Goal: Obtain resource: Download file/media

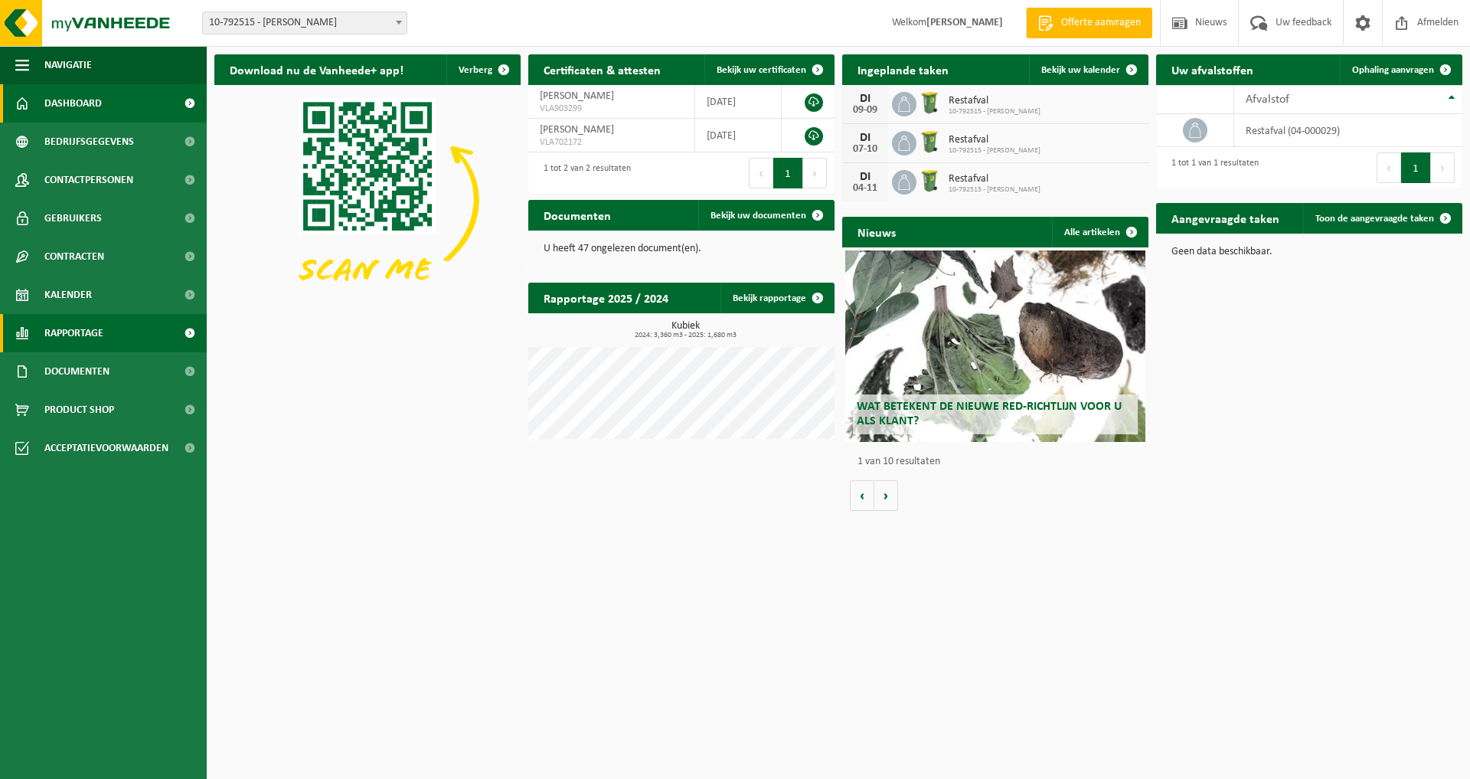
click at [70, 331] on span "Rapportage" at bounding box center [73, 333] width 59 height 38
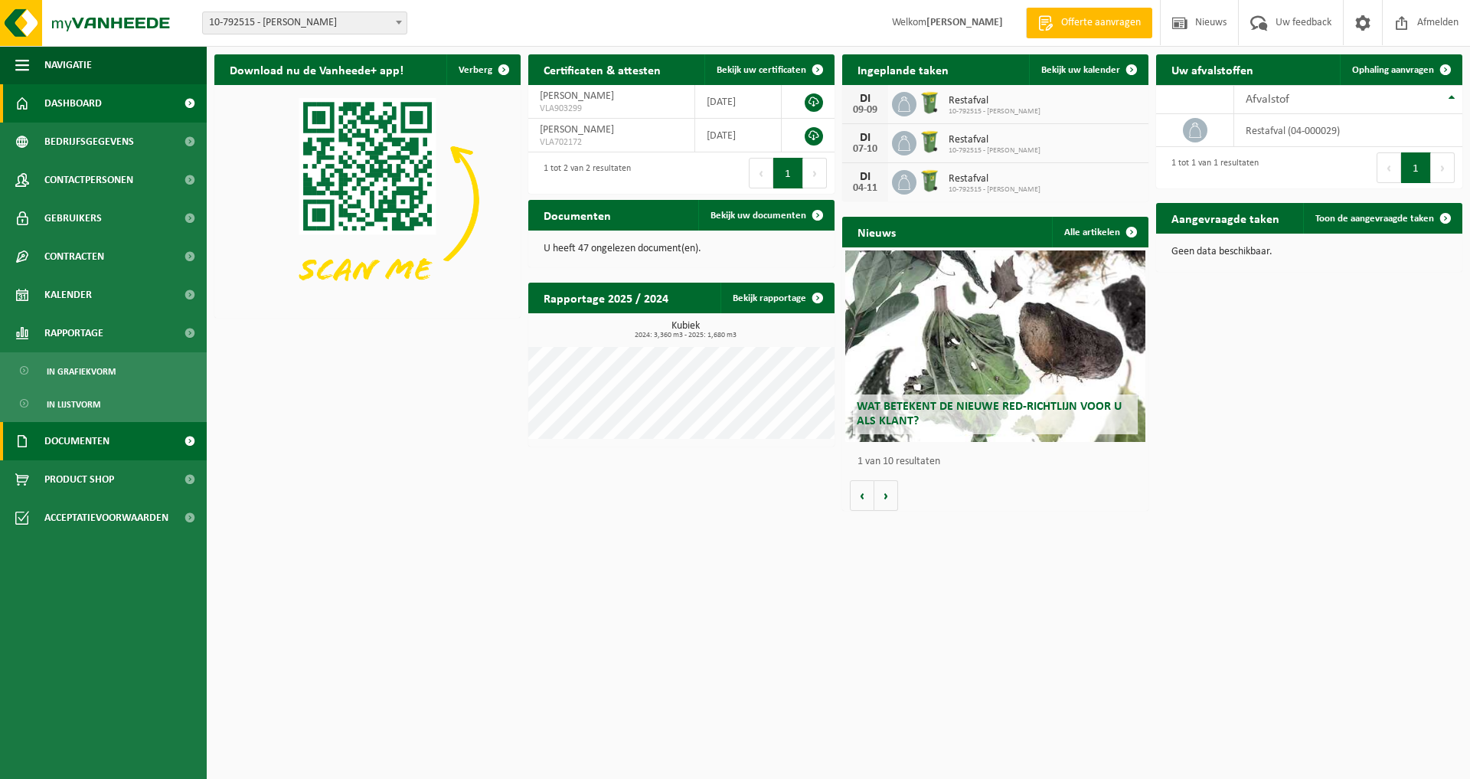
click at [87, 443] on span "Documenten" at bounding box center [76, 441] width 65 height 38
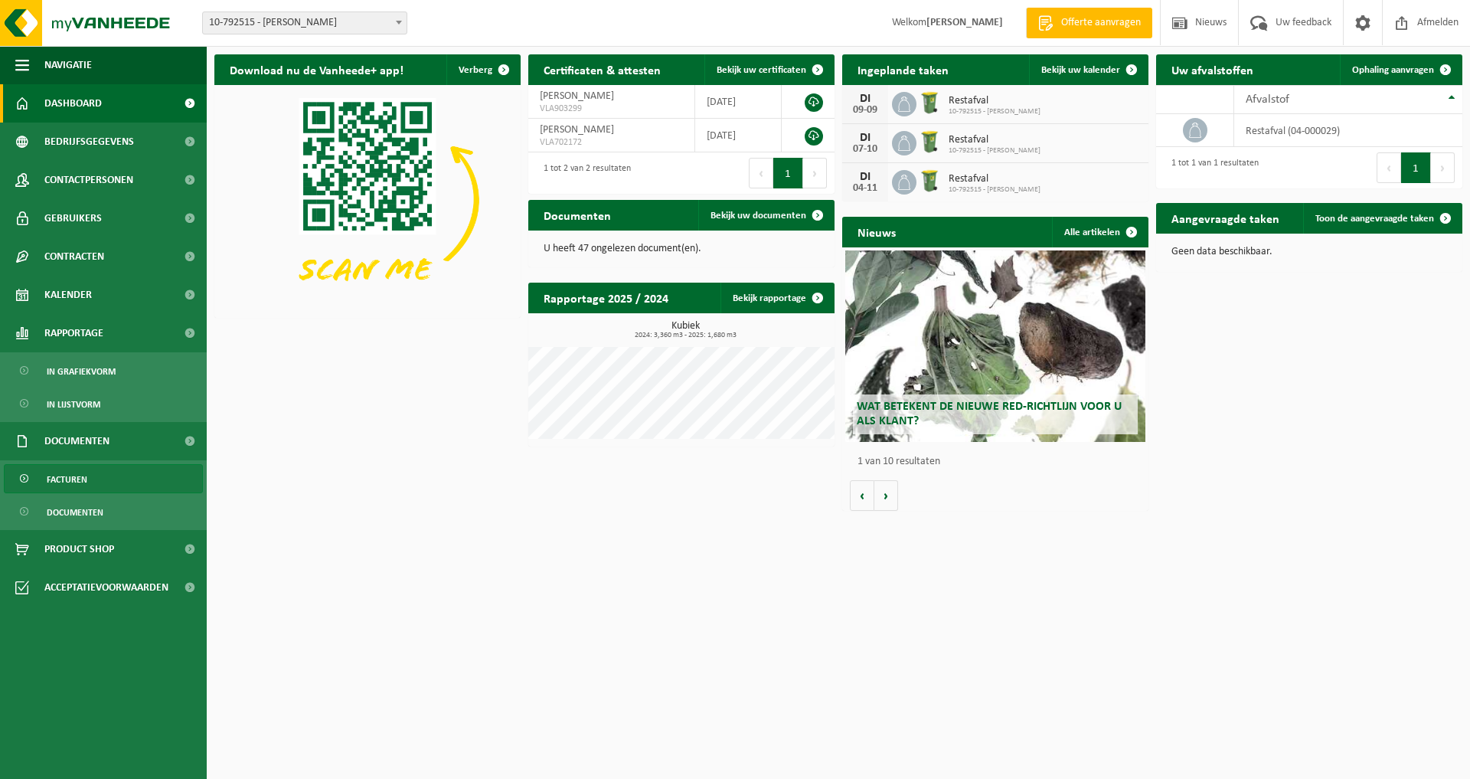
click at [85, 470] on span "Facturen" at bounding box center [67, 479] width 41 height 29
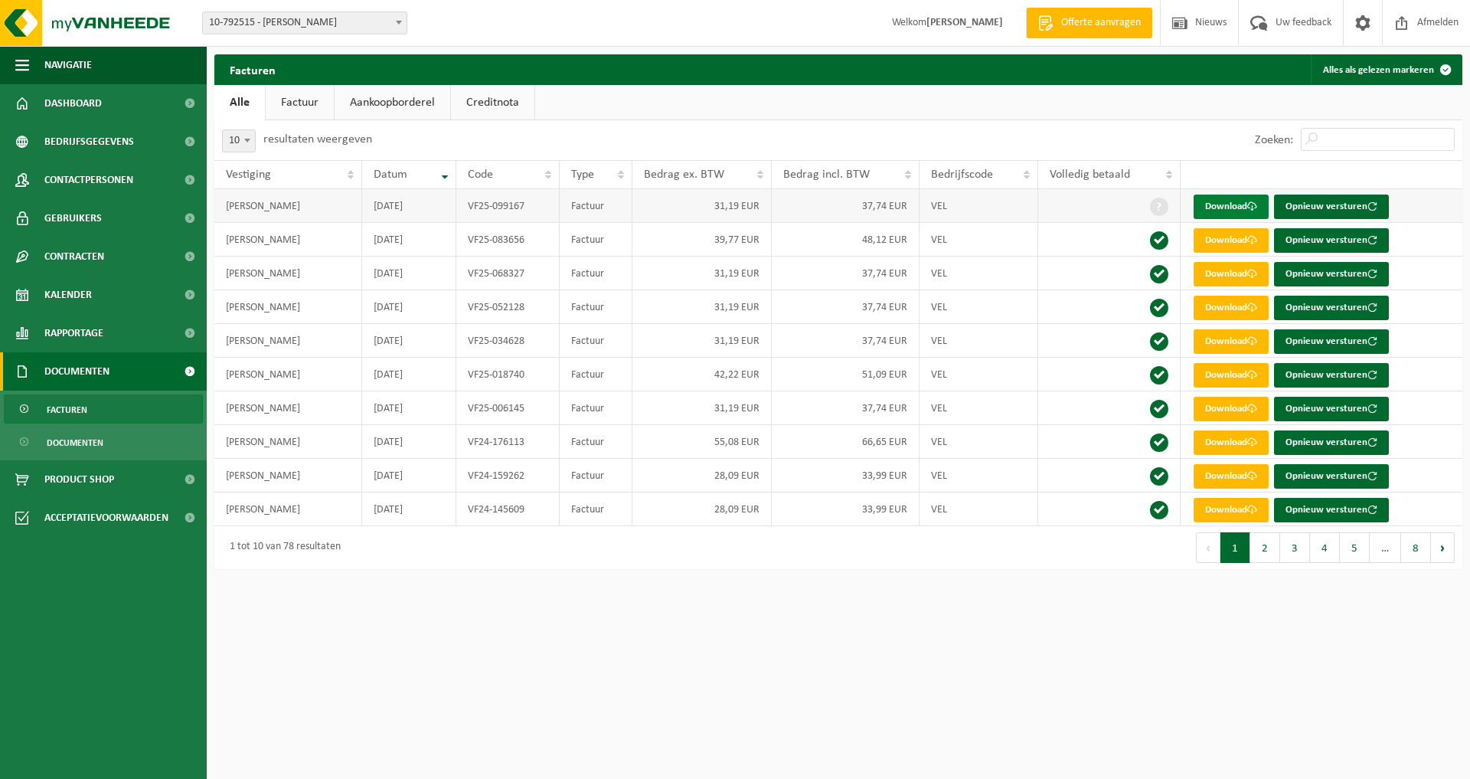
click at [1238, 202] on link "Download" at bounding box center [1231, 206] width 75 height 25
click at [75, 103] on span "Dashboard" at bounding box center [72, 103] width 57 height 38
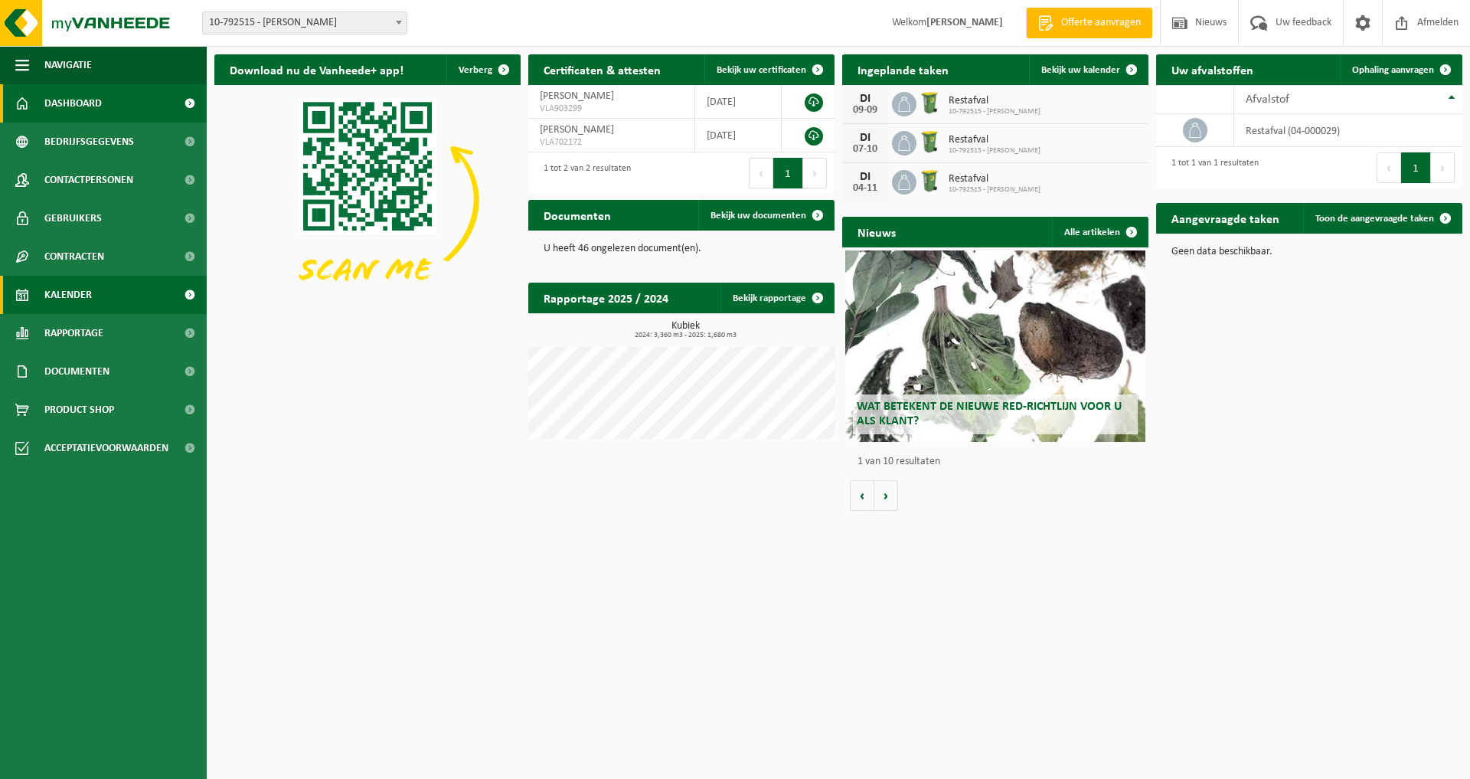
click at [90, 294] on span "Kalender" at bounding box center [67, 295] width 47 height 38
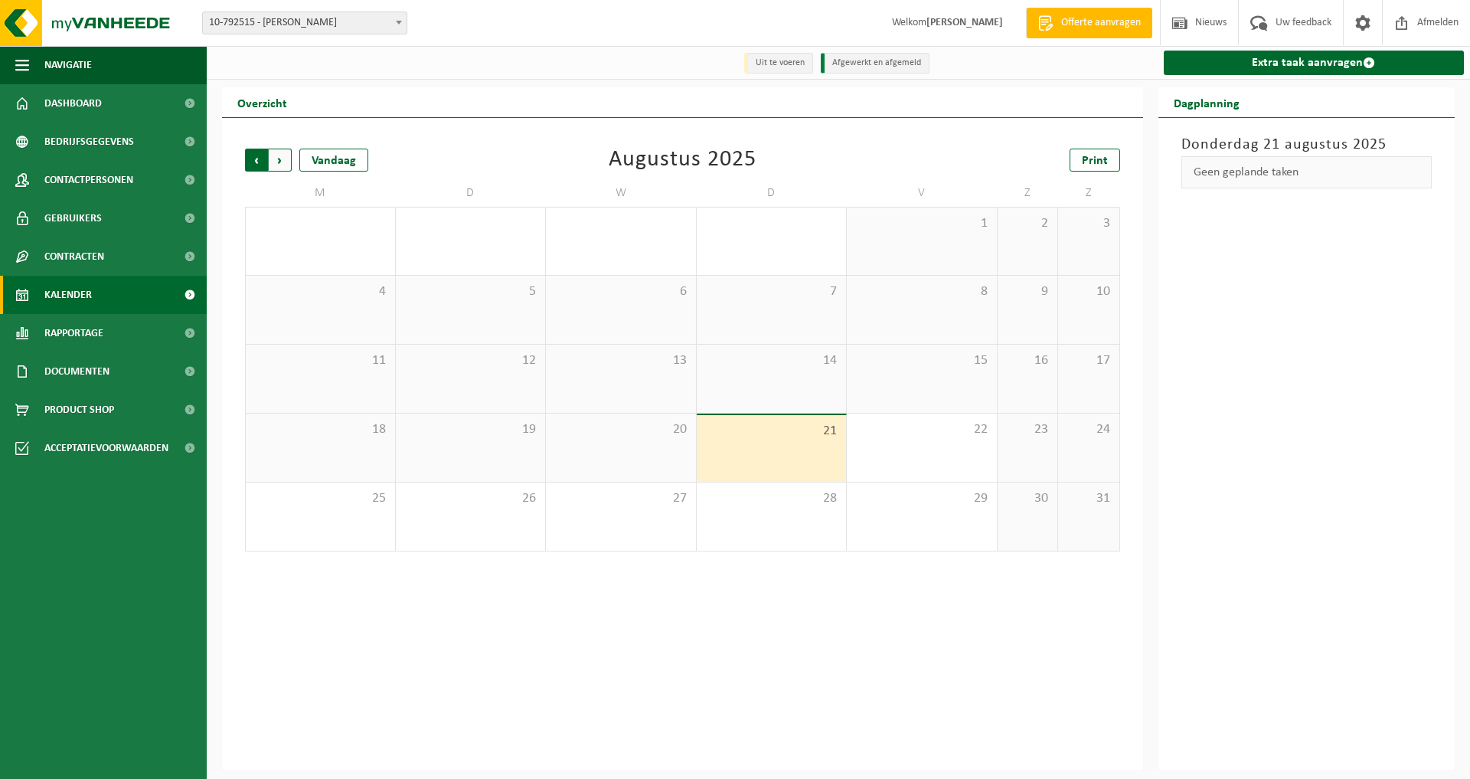
click at [284, 155] on span "Volgende" at bounding box center [280, 160] width 23 height 23
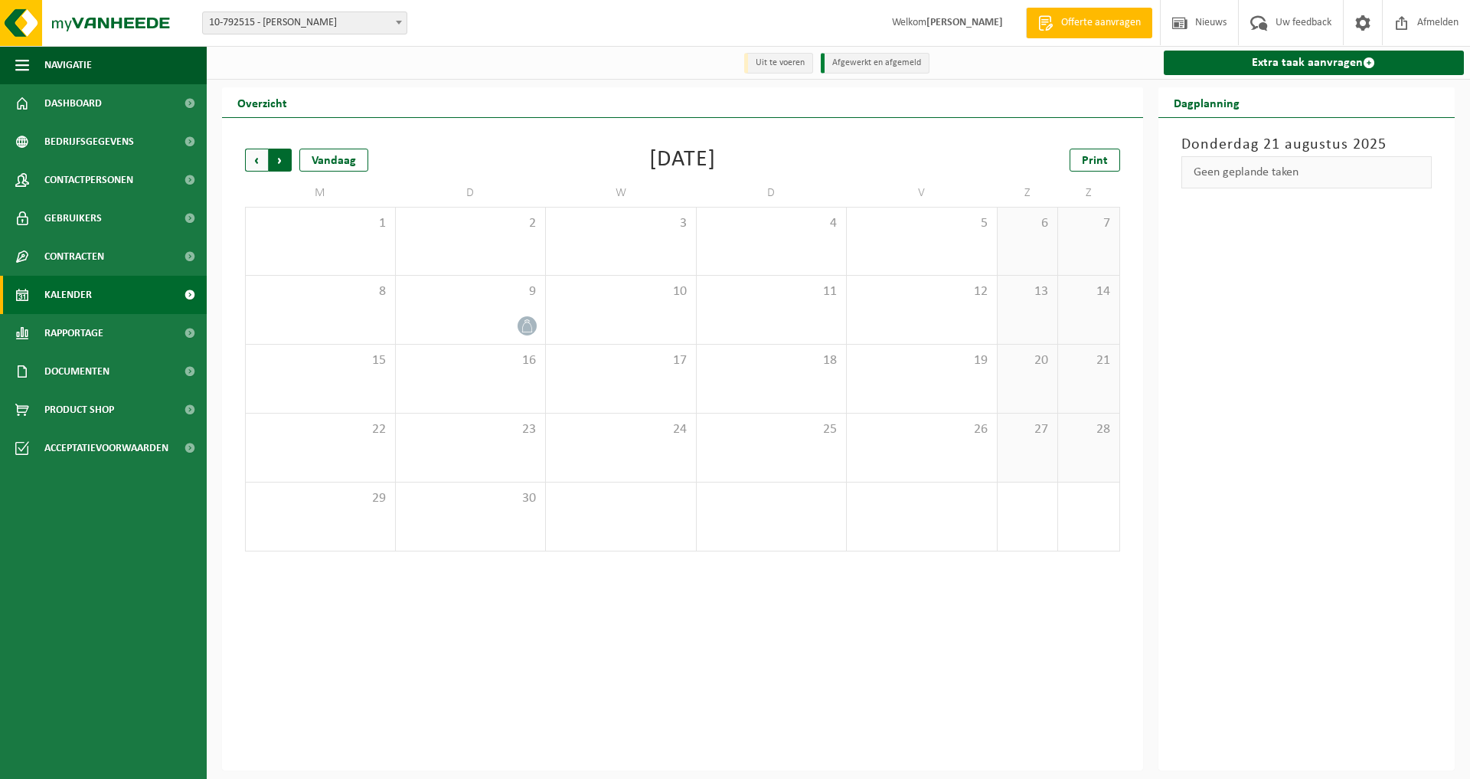
click at [252, 158] on span "Vorige" at bounding box center [256, 160] width 23 height 23
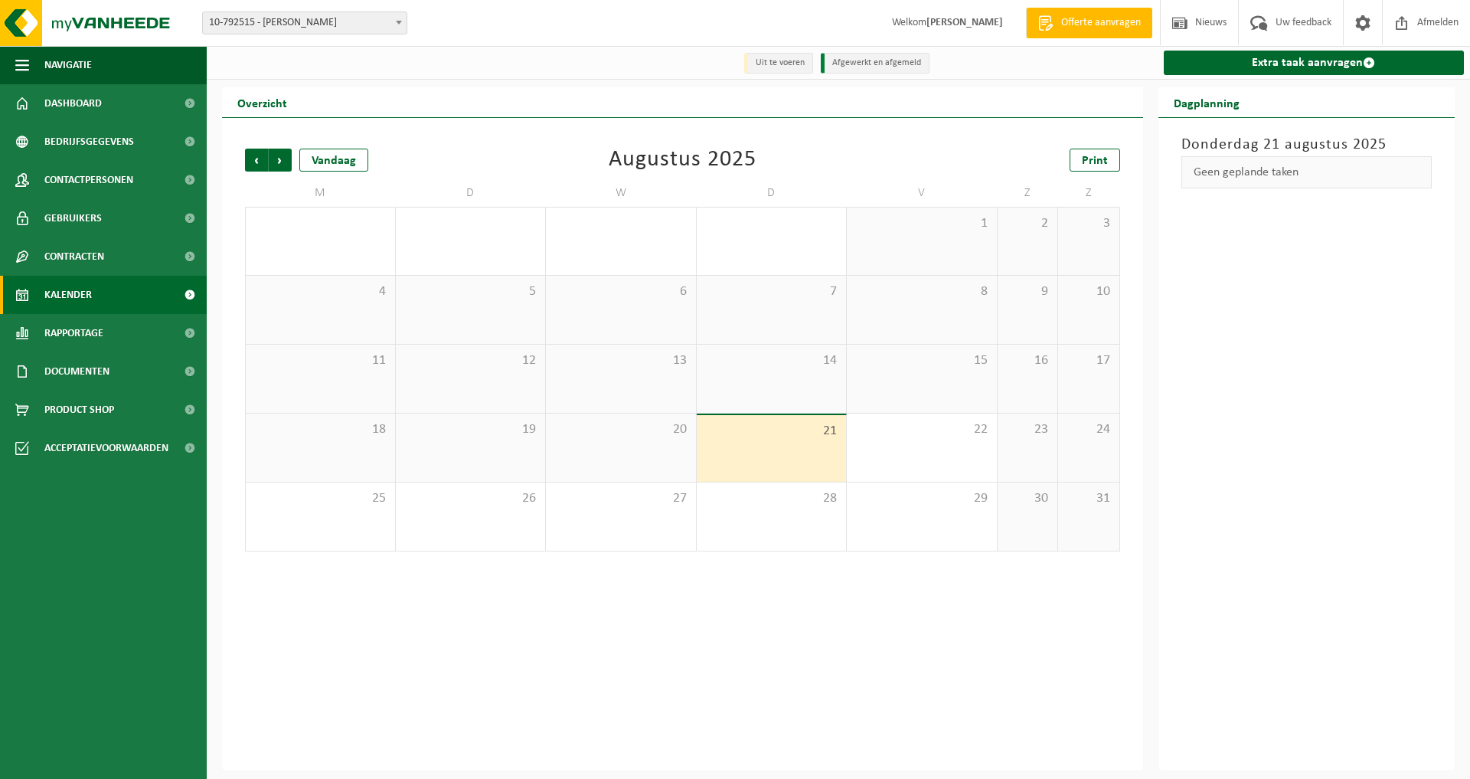
click at [252, 158] on span "Vorige" at bounding box center [256, 160] width 23 height 23
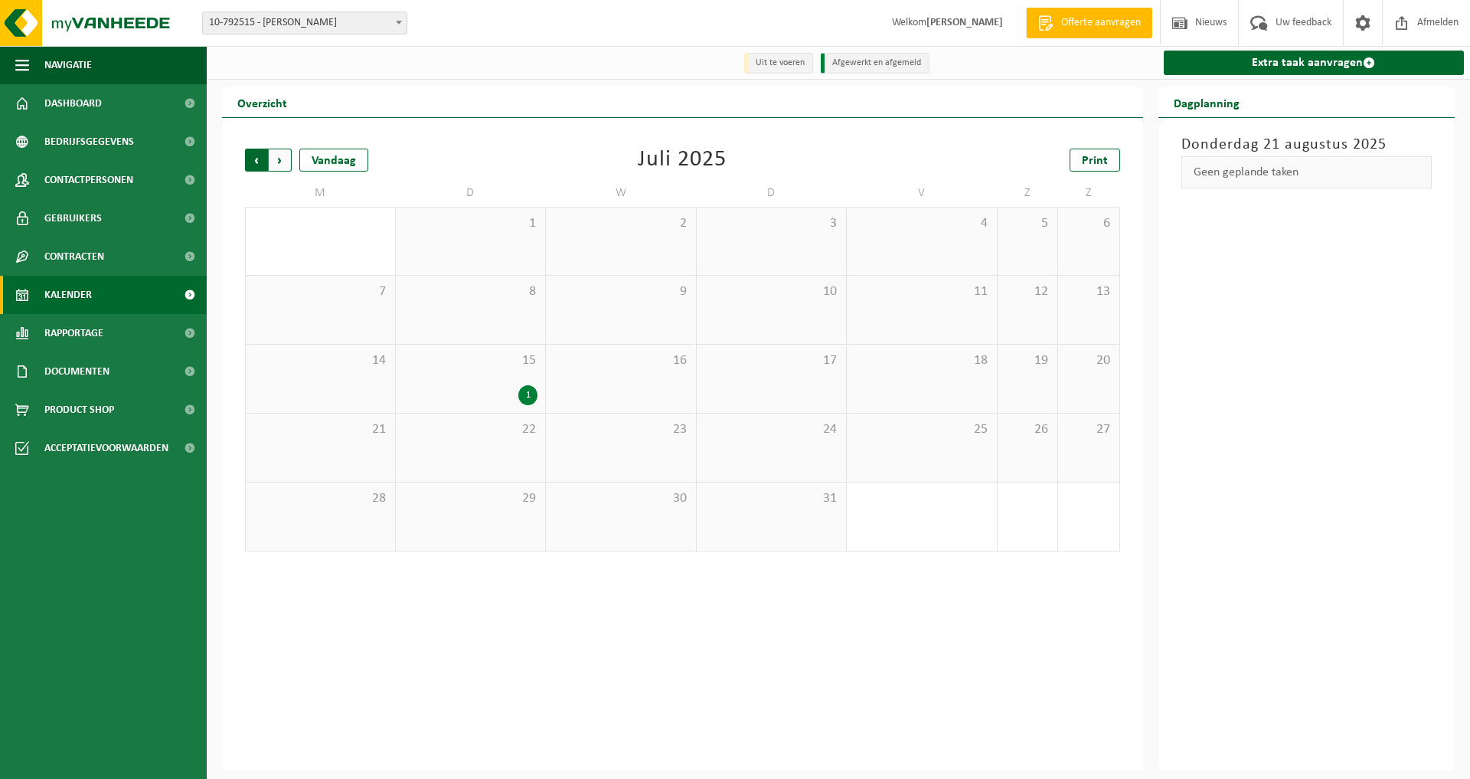
click at [273, 158] on span "Volgende" at bounding box center [280, 160] width 23 height 23
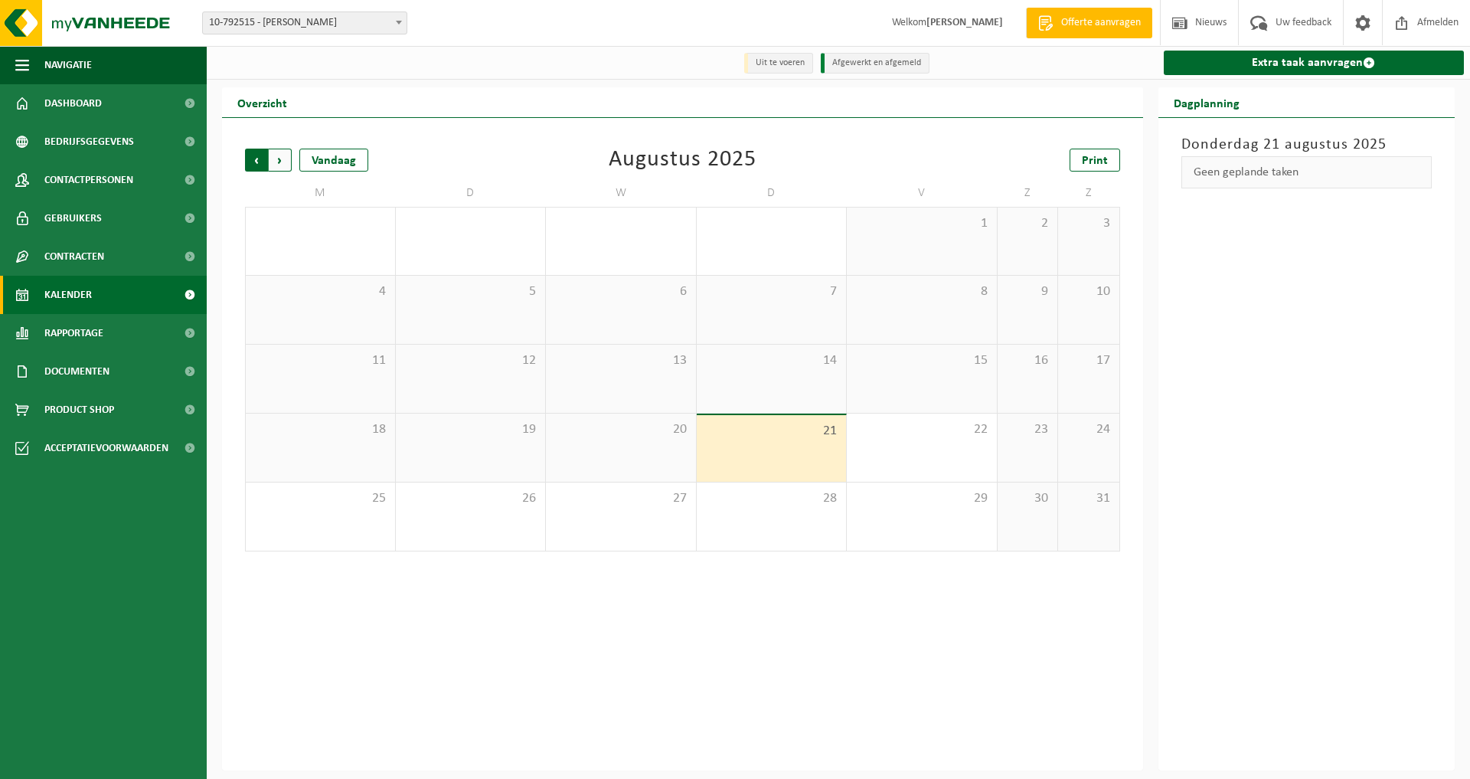
click at [276, 154] on span "Volgende" at bounding box center [280, 160] width 23 height 23
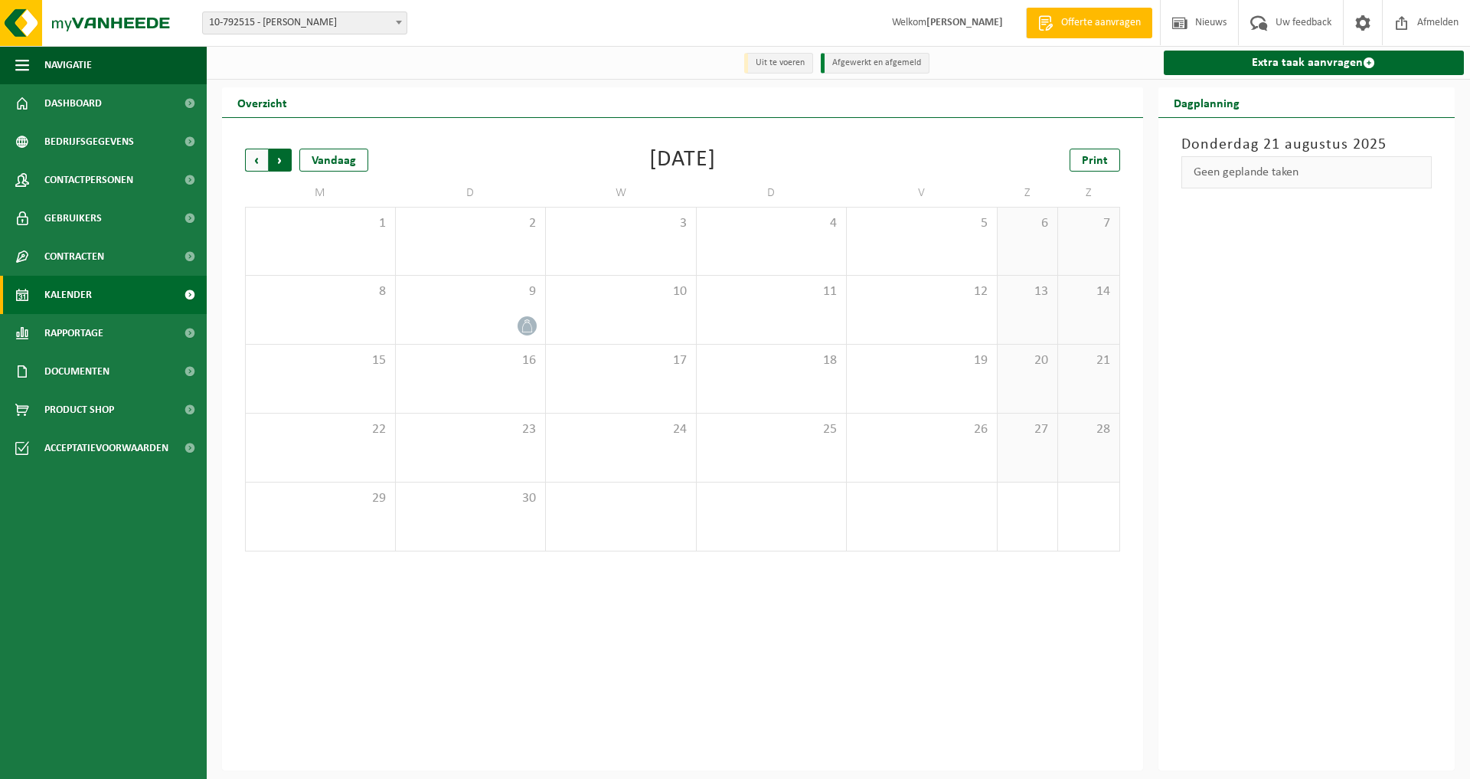
click at [254, 159] on span "Vorige" at bounding box center [256, 160] width 23 height 23
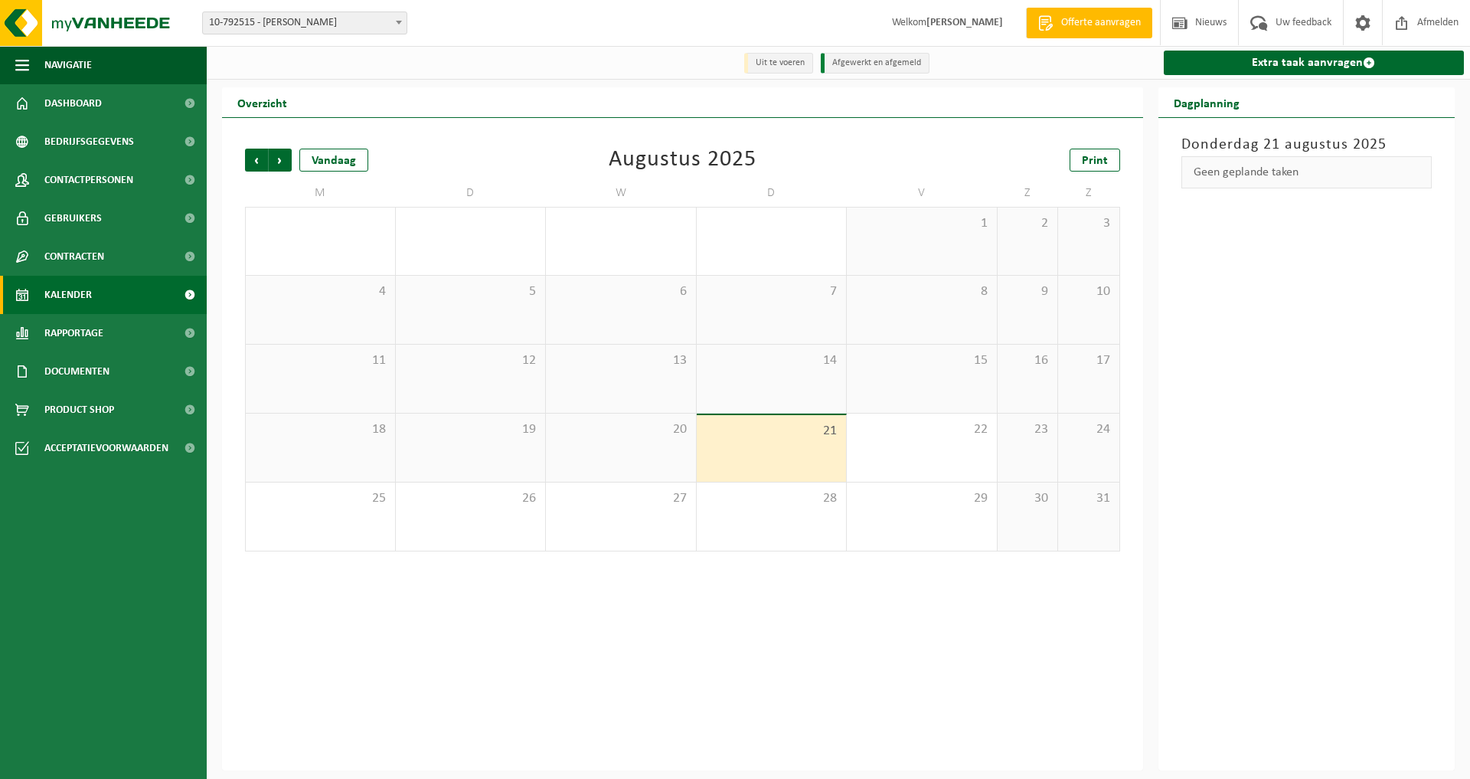
click at [254, 159] on span "Vorige" at bounding box center [256, 160] width 23 height 23
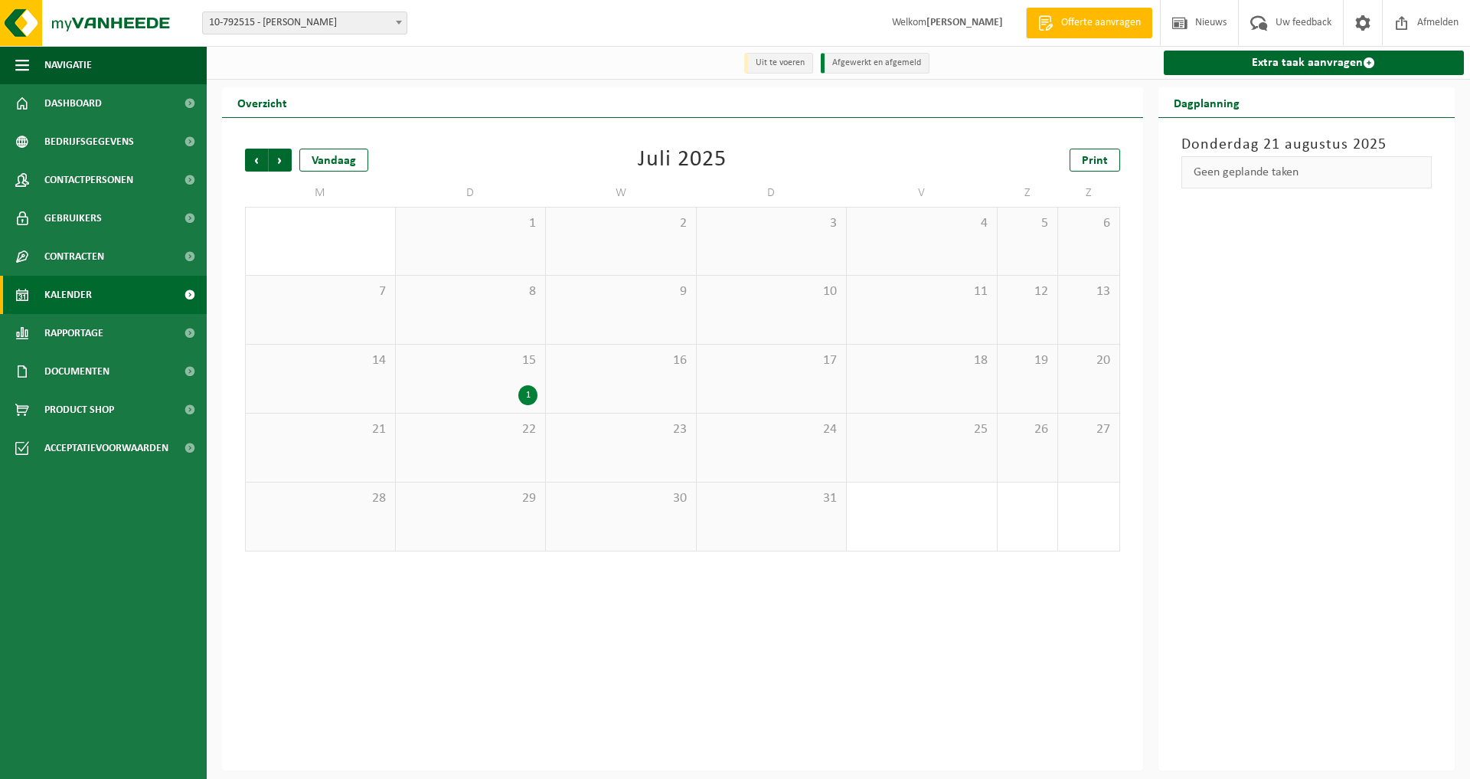
click at [524, 390] on div "1" at bounding box center [527, 395] width 19 height 20
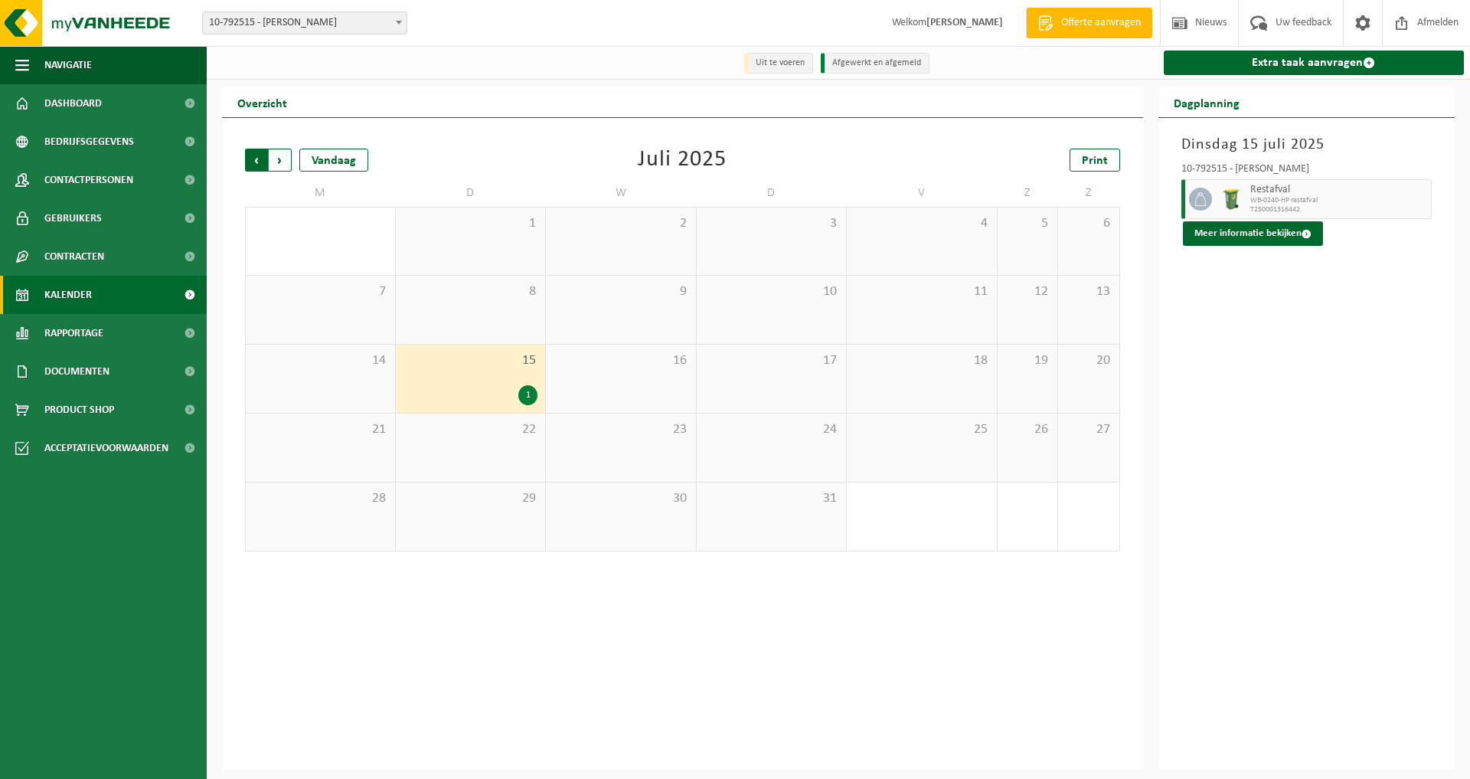
click at [283, 159] on span "Volgende" at bounding box center [280, 160] width 23 height 23
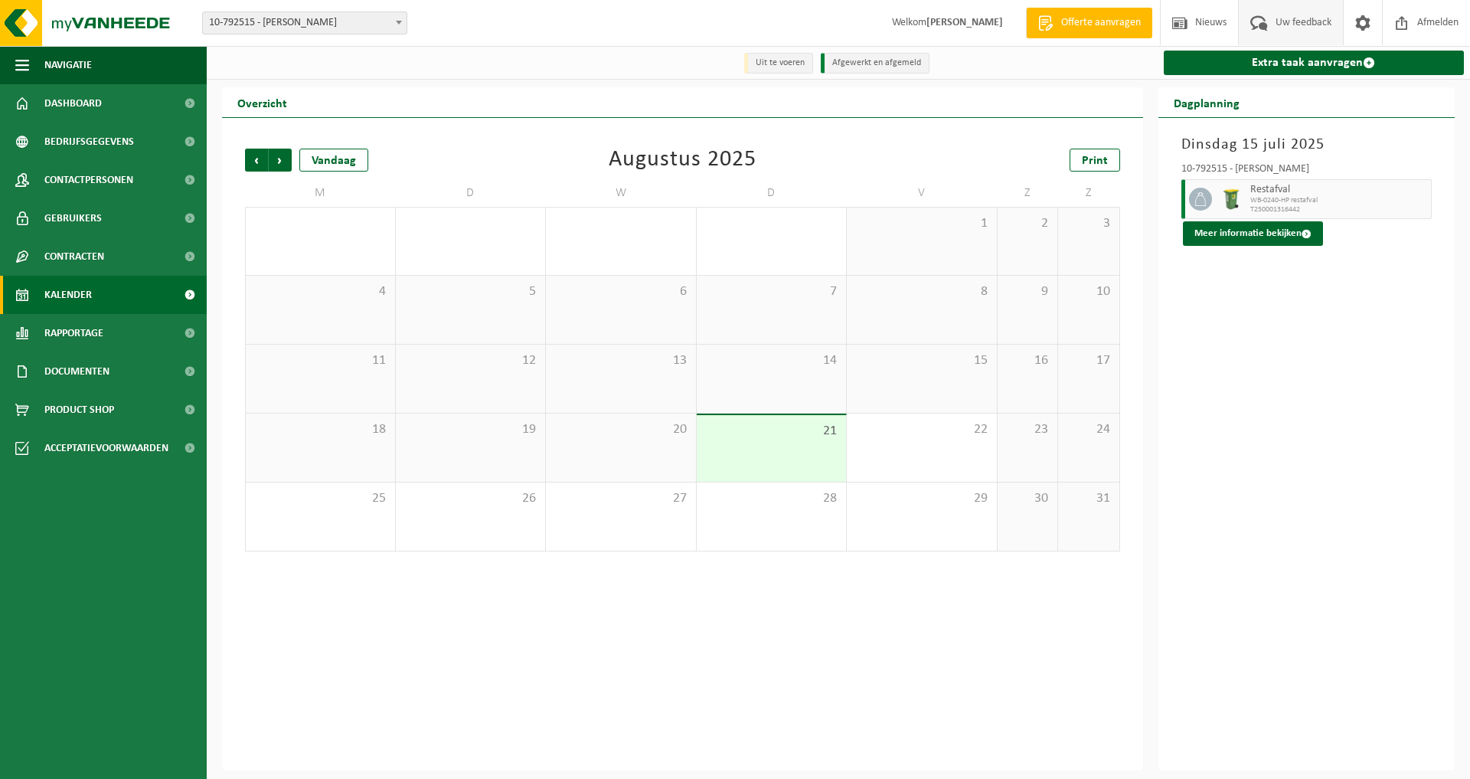
click at [1282, 18] on span "Uw feedback" at bounding box center [1304, 22] width 64 height 45
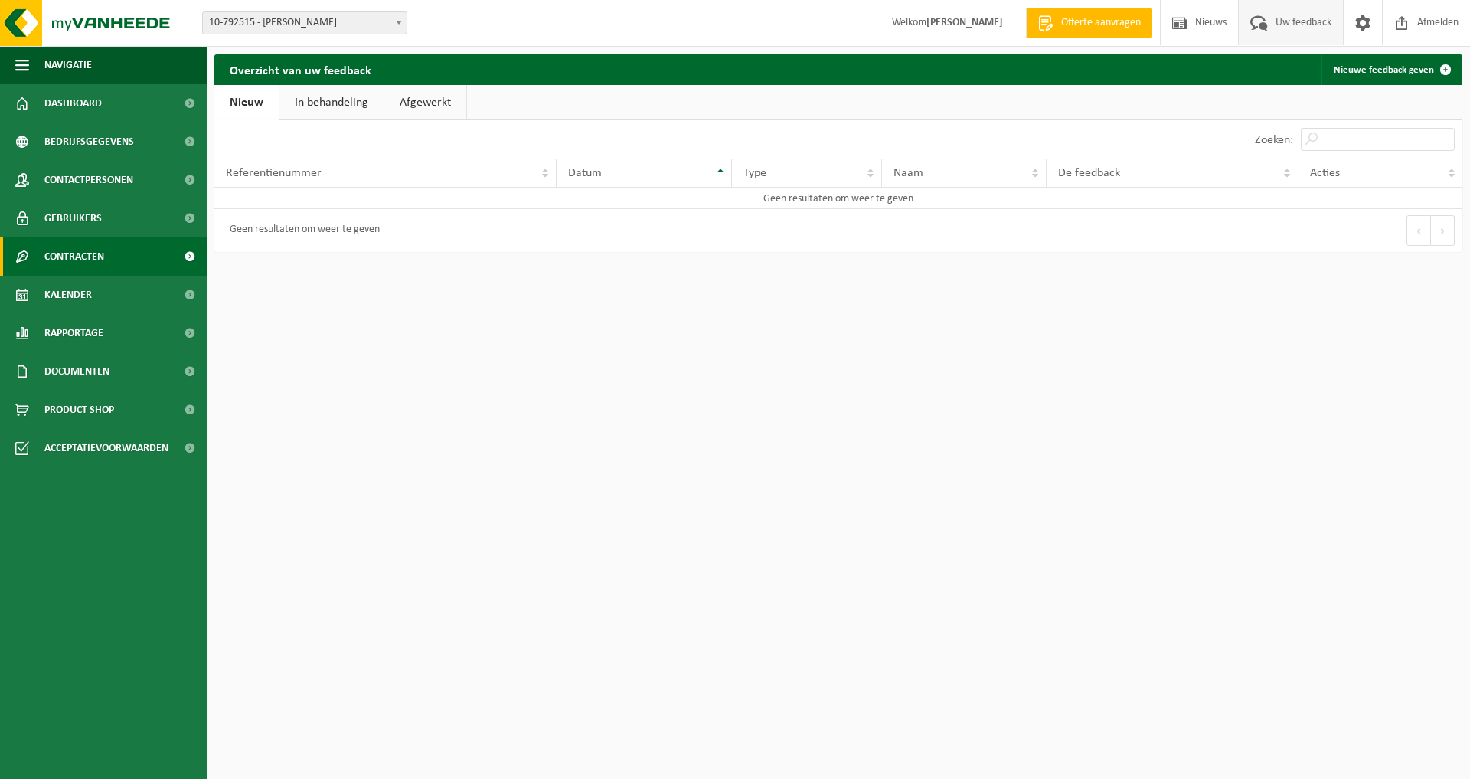
click at [82, 255] on span "Contracten" at bounding box center [74, 256] width 60 height 38
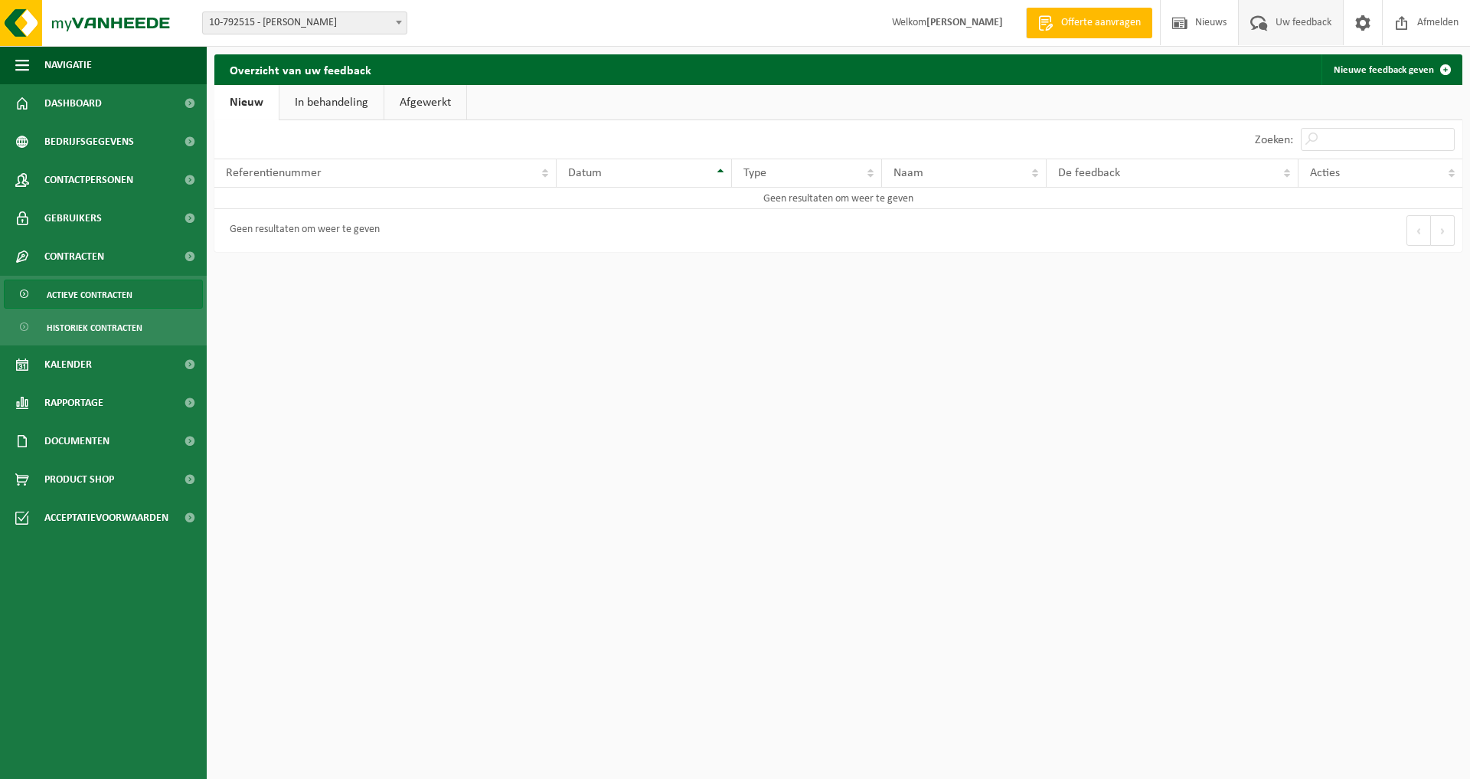
click at [96, 296] on span "Actieve contracten" at bounding box center [90, 294] width 86 height 29
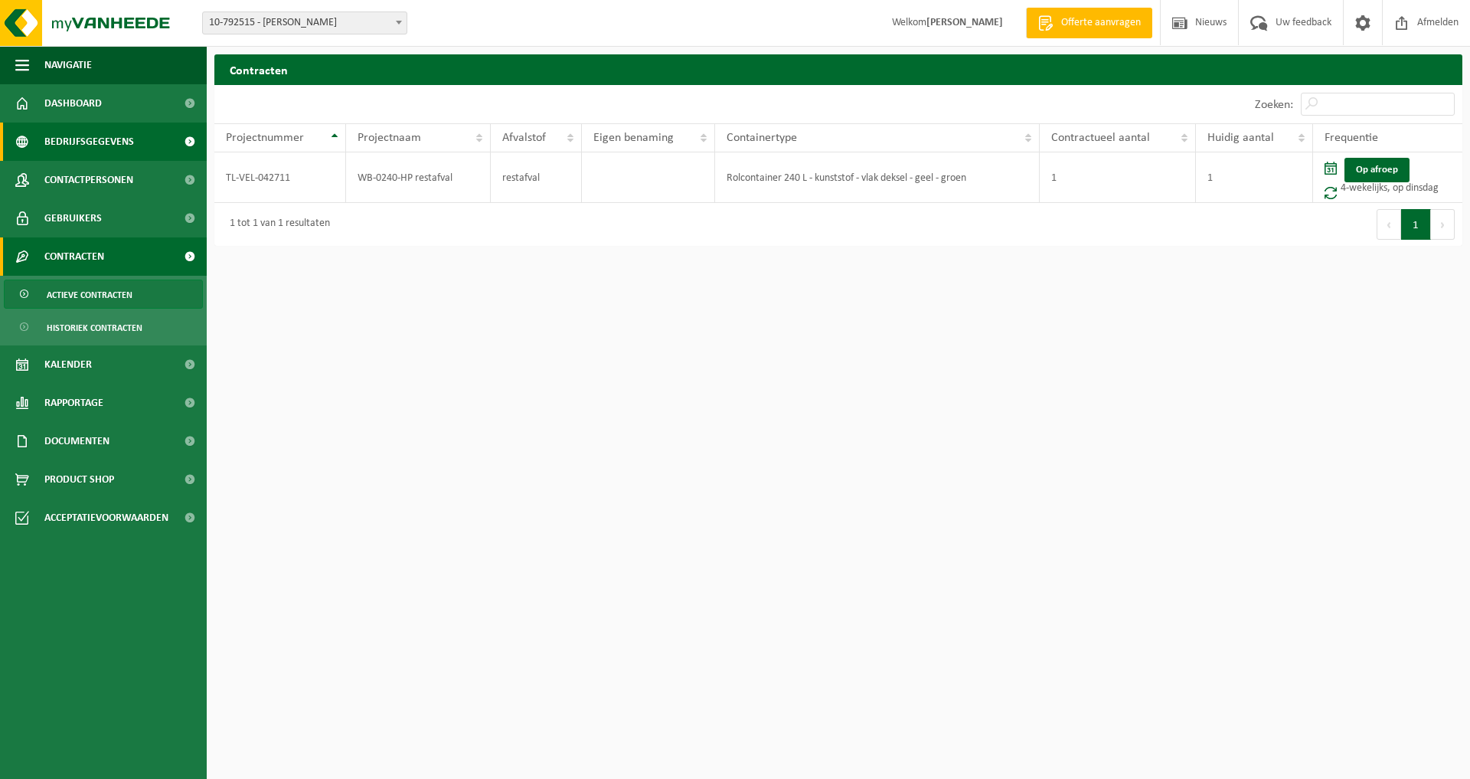
click at [91, 143] on span "Bedrijfsgegevens" at bounding box center [89, 142] width 90 height 38
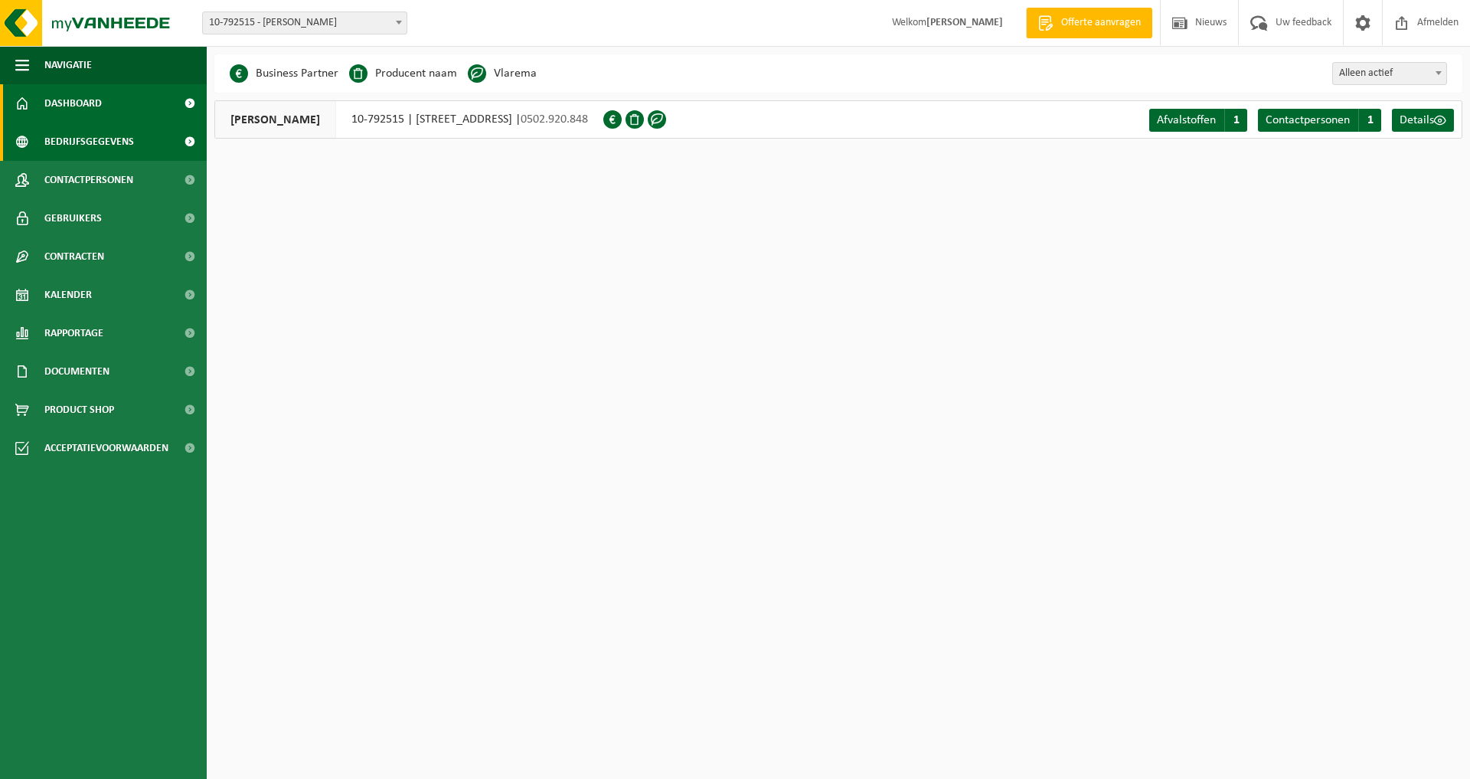
click at [77, 103] on span "Dashboard" at bounding box center [72, 103] width 57 height 38
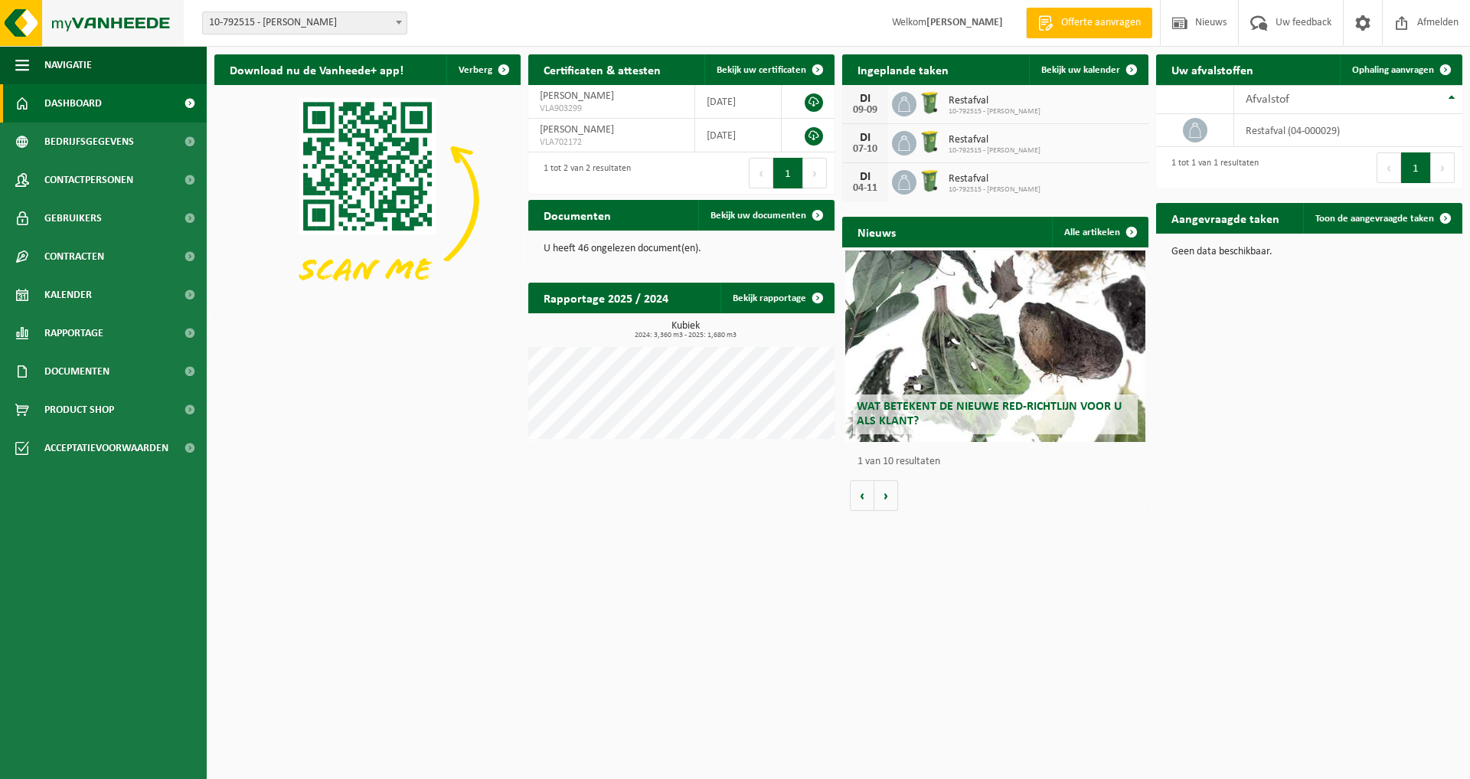
click at [92, 20] on img at bounding box center [92, 23] width 184 height 46
click at [87, 365] on span "Documenten" at bounding box center [76, 371] width 65 height 38
click at [123, 410] on link "Facturen" at bounding box center [103, 408] width 199 height 29
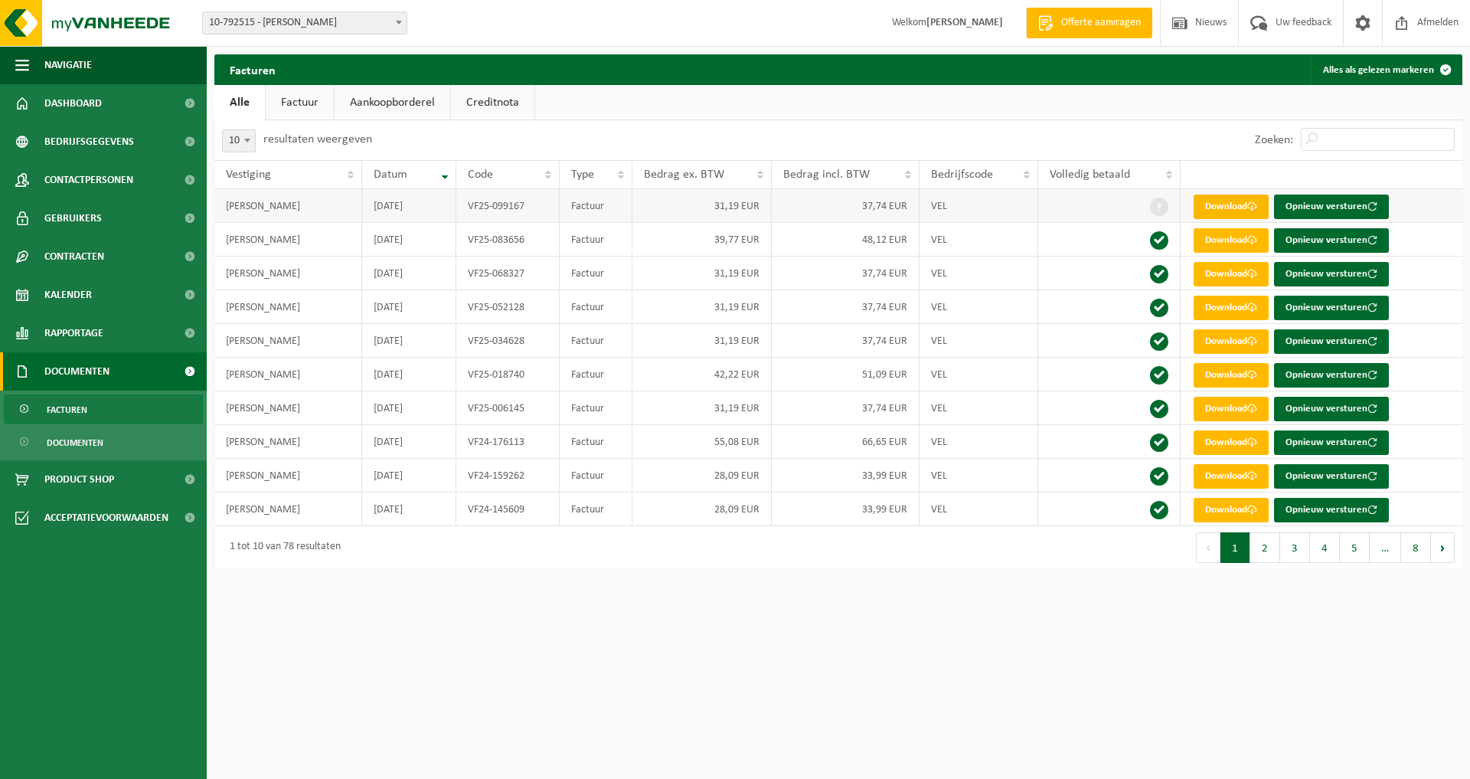
click at [1234, 206] on link "Download" at bounding box center [1231, 206] width 75 height 25
click at [83, 135] on span "Bedrijfsgegevens" at bounding box center [89, 142] width 90 height 38
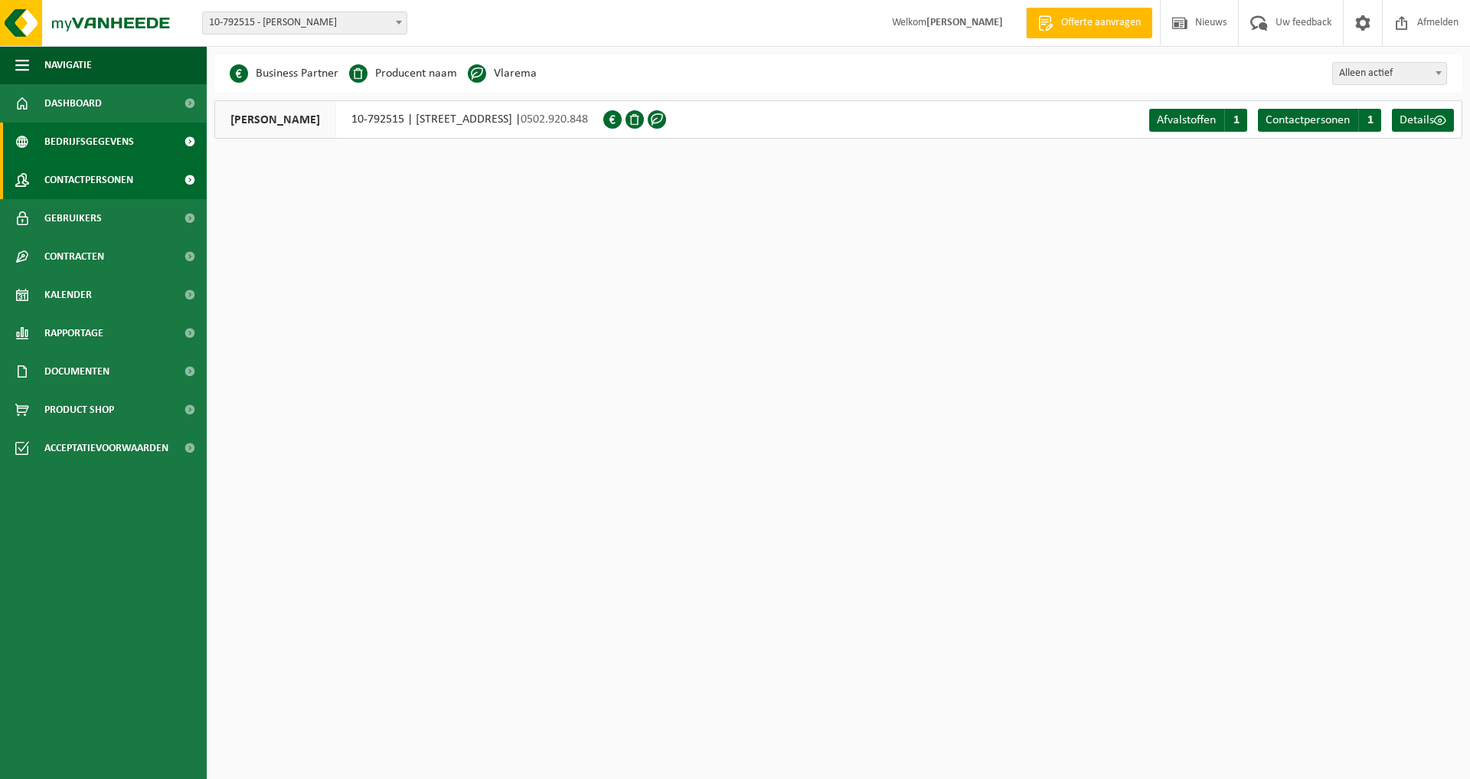
click at [115, 175] on span "Contactpersonen" at bounding box center [88, 180] width 89 height 38
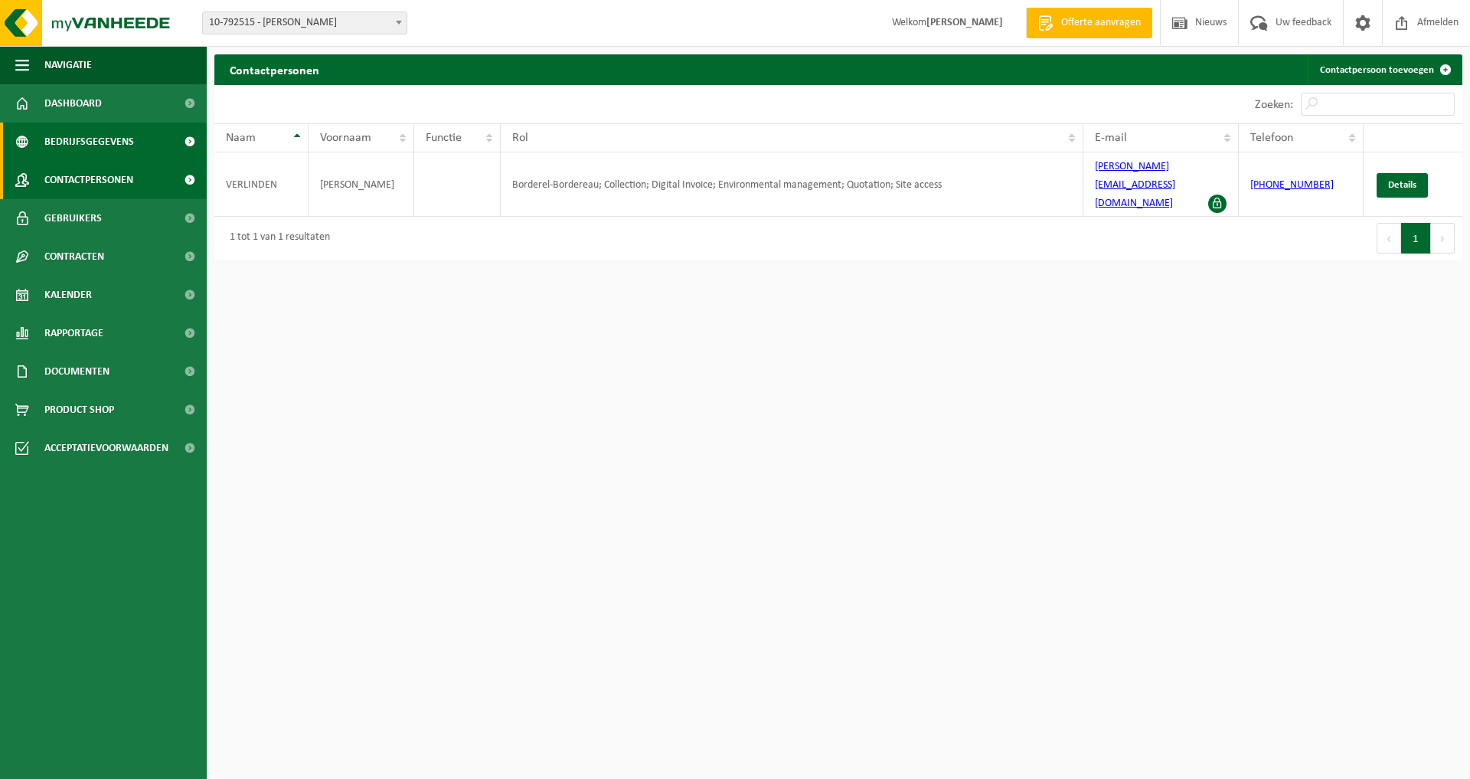
click at [95, 141] on span "Bedrijfsgegevens" at bounding box center [89, 142] width 90 height 38
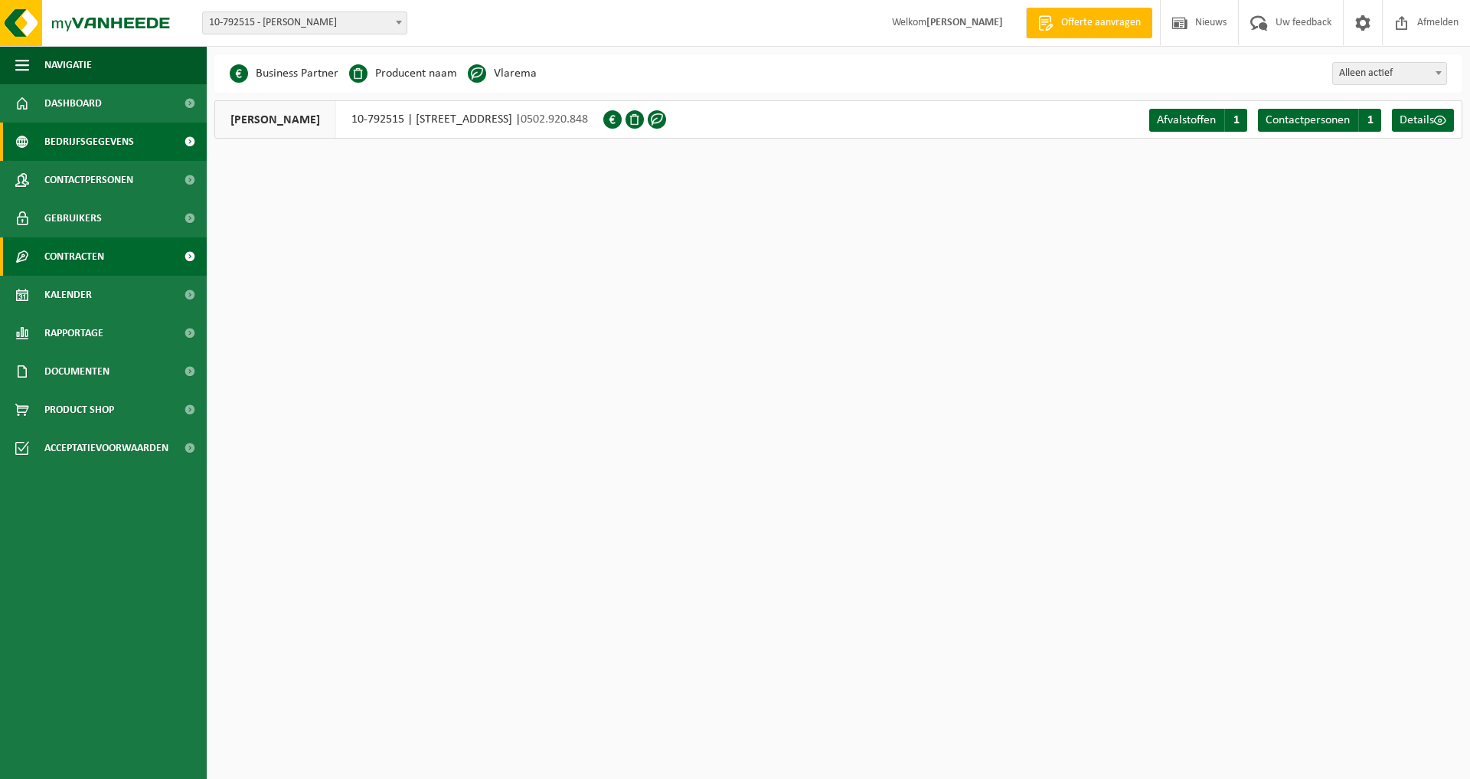
click at [106, 253] on link "Contracten" at bounding box center [103, 256] width 207 height 38
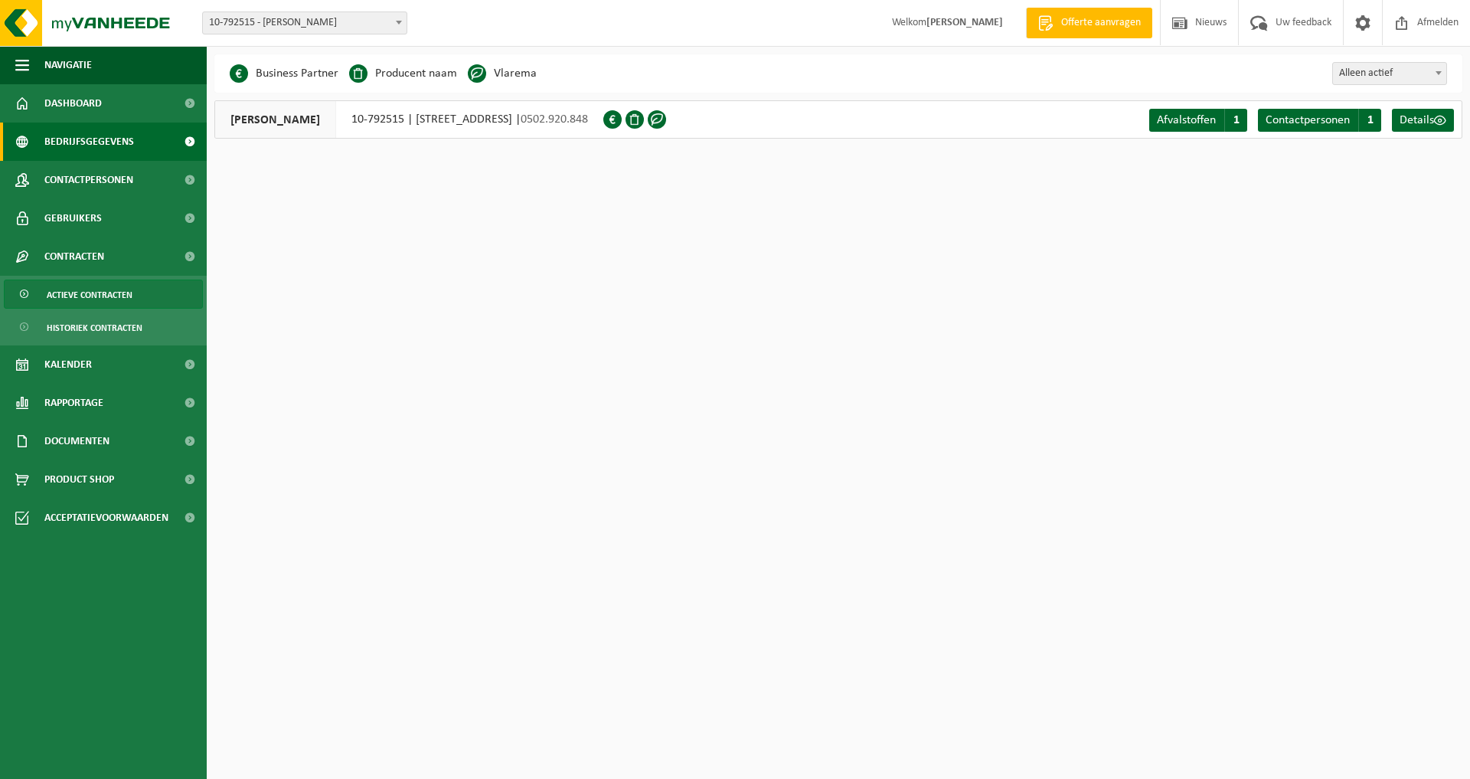
click at [119, 303] on span "Actieve contracten" at bounding box center [90, 294] width 86 height 29
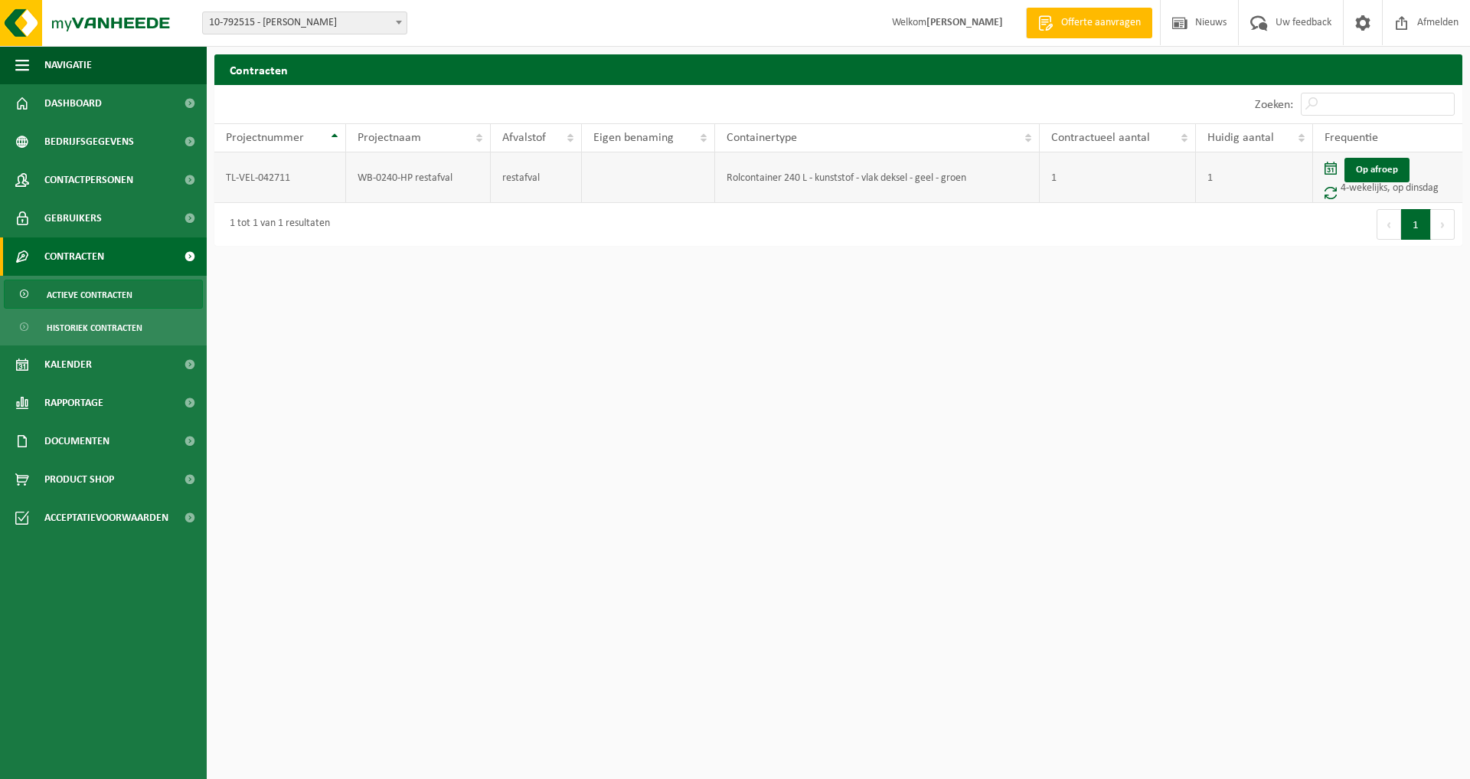
click at [794, 173] on td "Rolcontainer 240 L - kunststof - vlak deksel - geel - groen" at bounding box center [877, 177] width 325 height 51
click at [109, 440] on span "Documenten" at bounding box center [76, 441] width 65 height 38
click at [96, 476] on link "Facturen" at bounding box center [103, 478] width 199 height 29
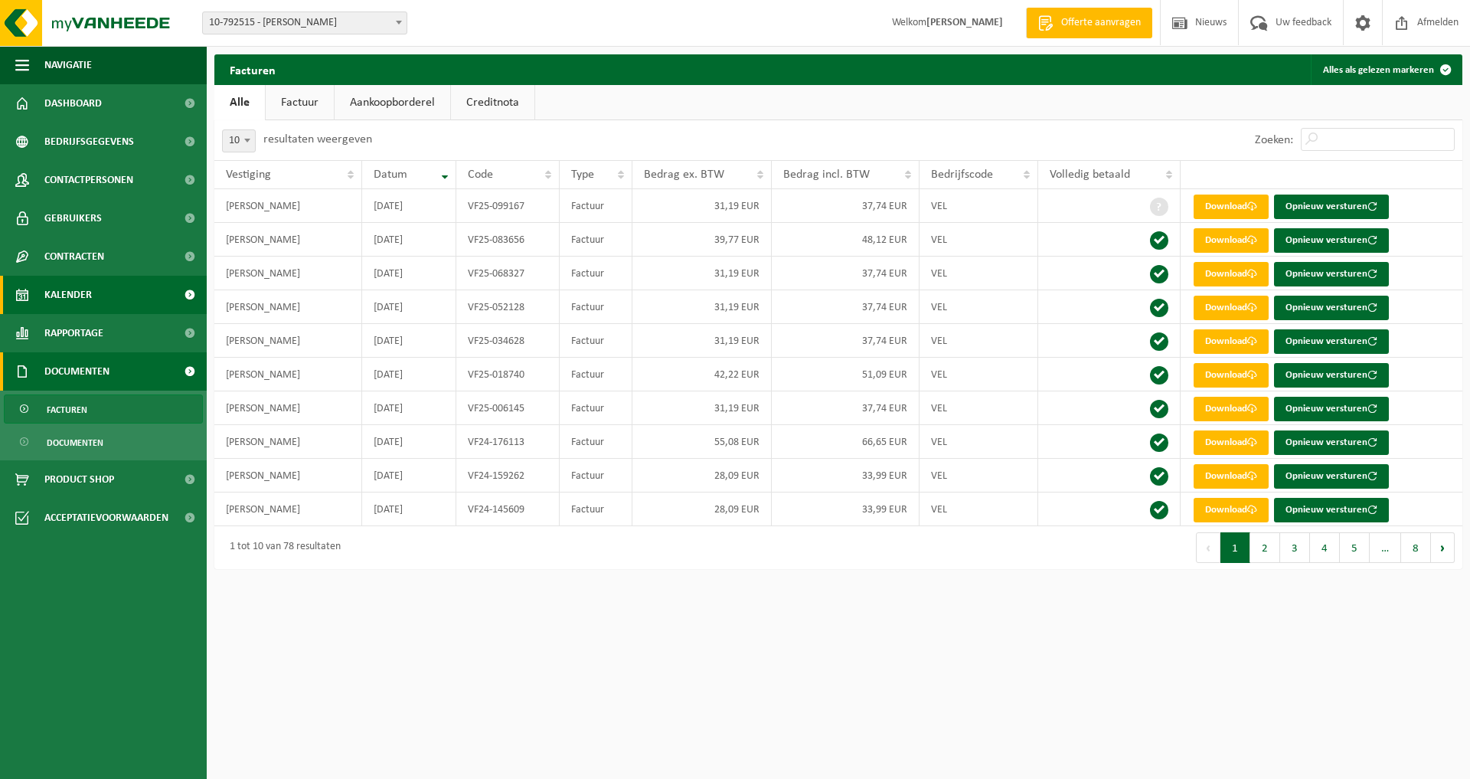
click at [77, 293] on span "Kalender" at bounding box center [67, 295] width 47 height 38
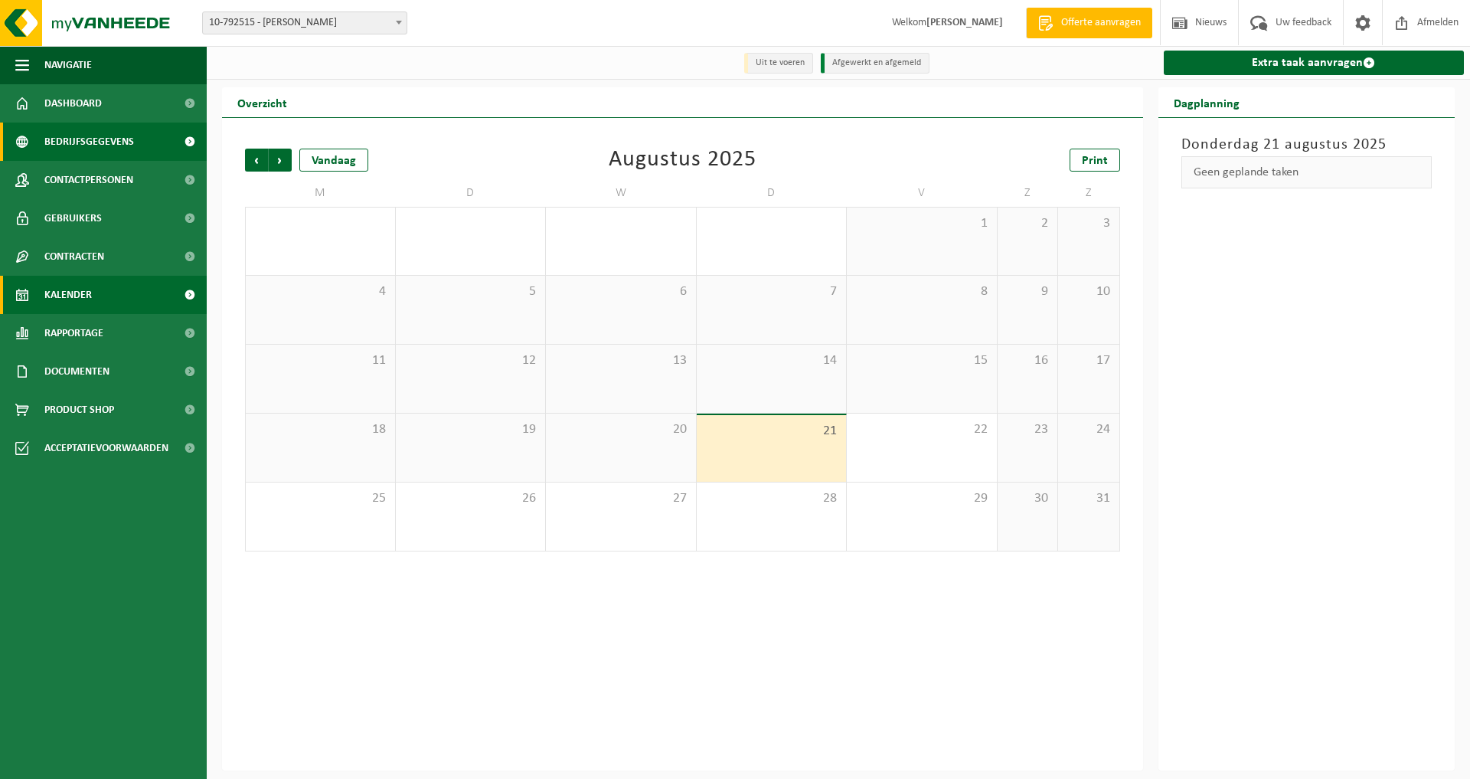
click at [72, 140] on span "Bedrijfsgegevens" at bounding box center [89, 142] width 90 height 38
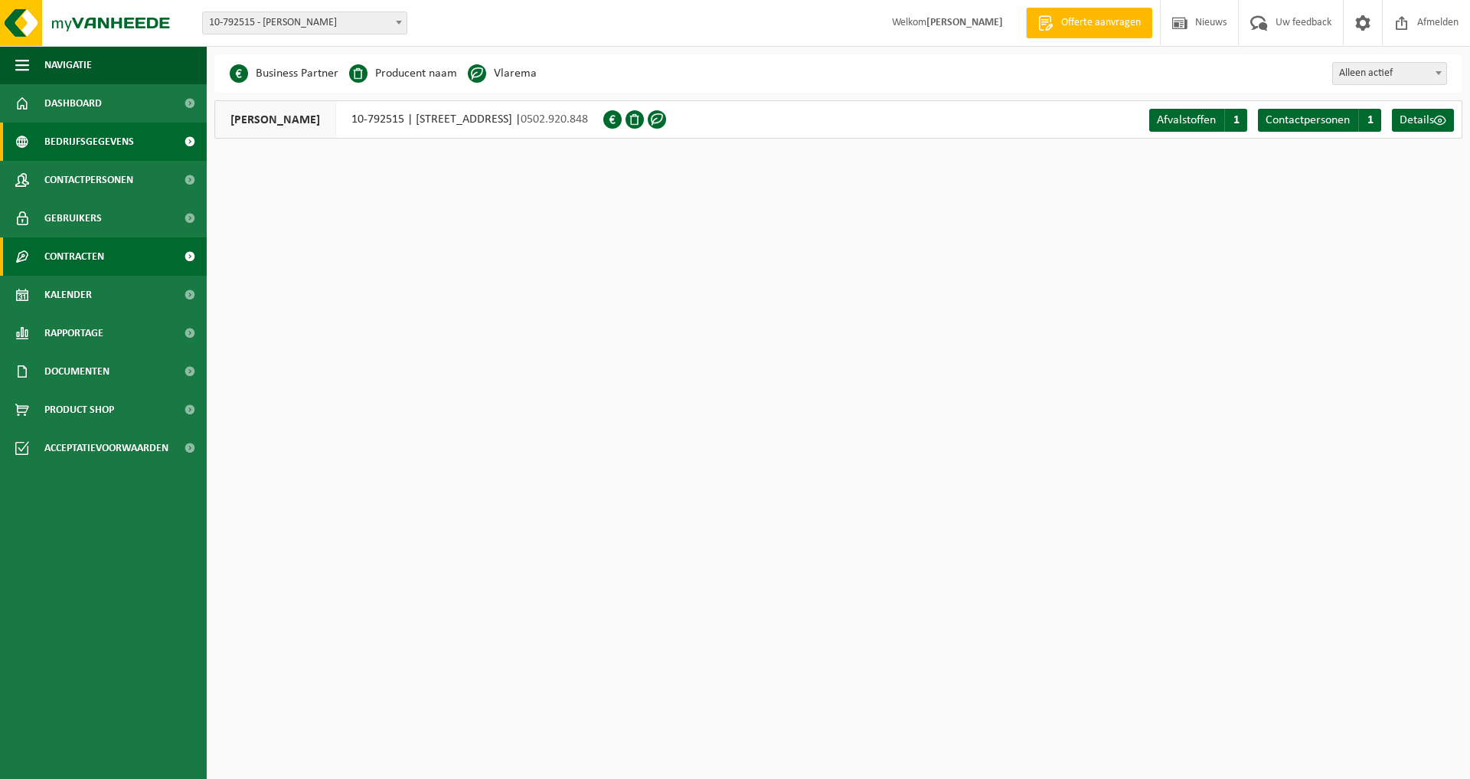
click at [85, 261] on span "Contracten" at bounding box center [74, 256] width 60 height 38
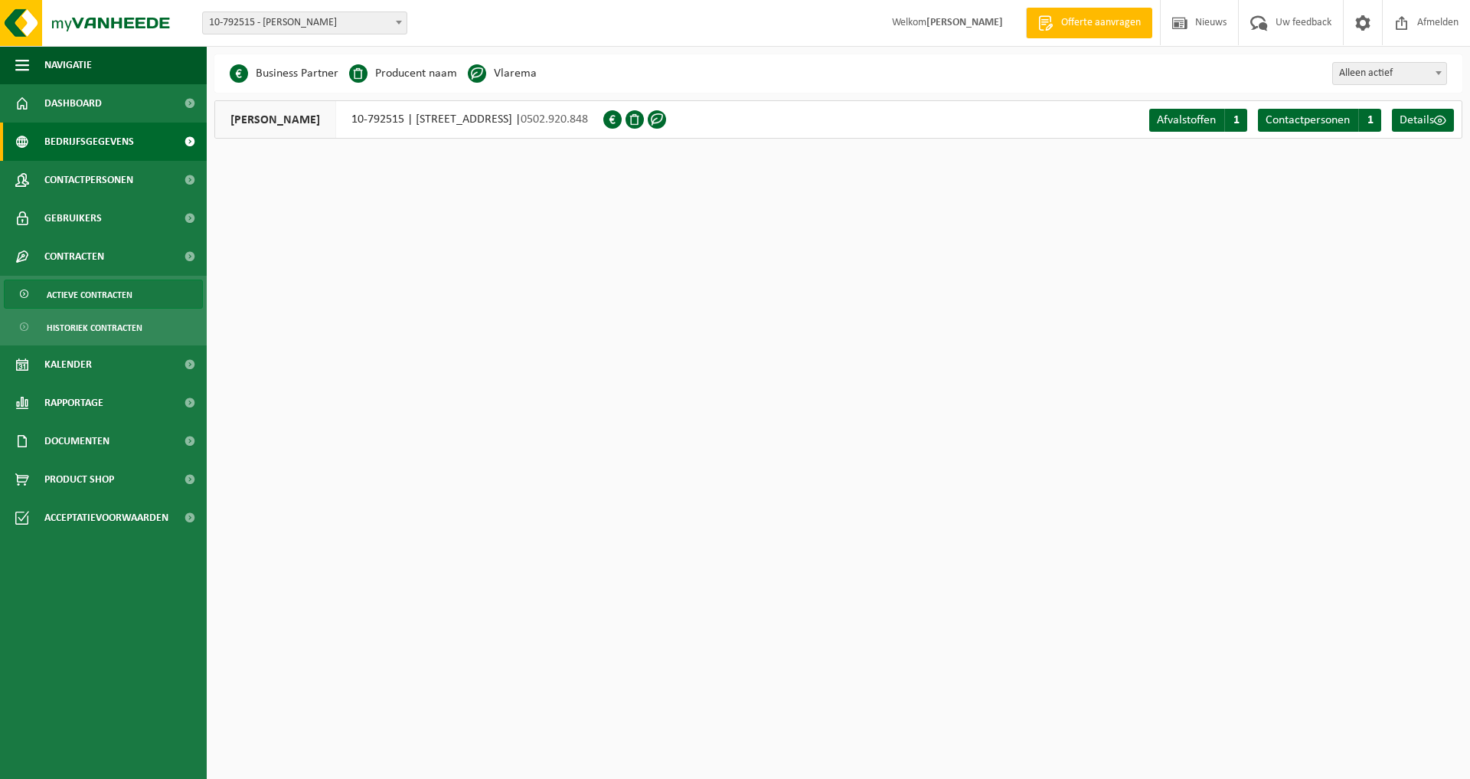
click at [91, 294] on span "Actieve contracten" at bounding box center [90, 294] width 86 height 29
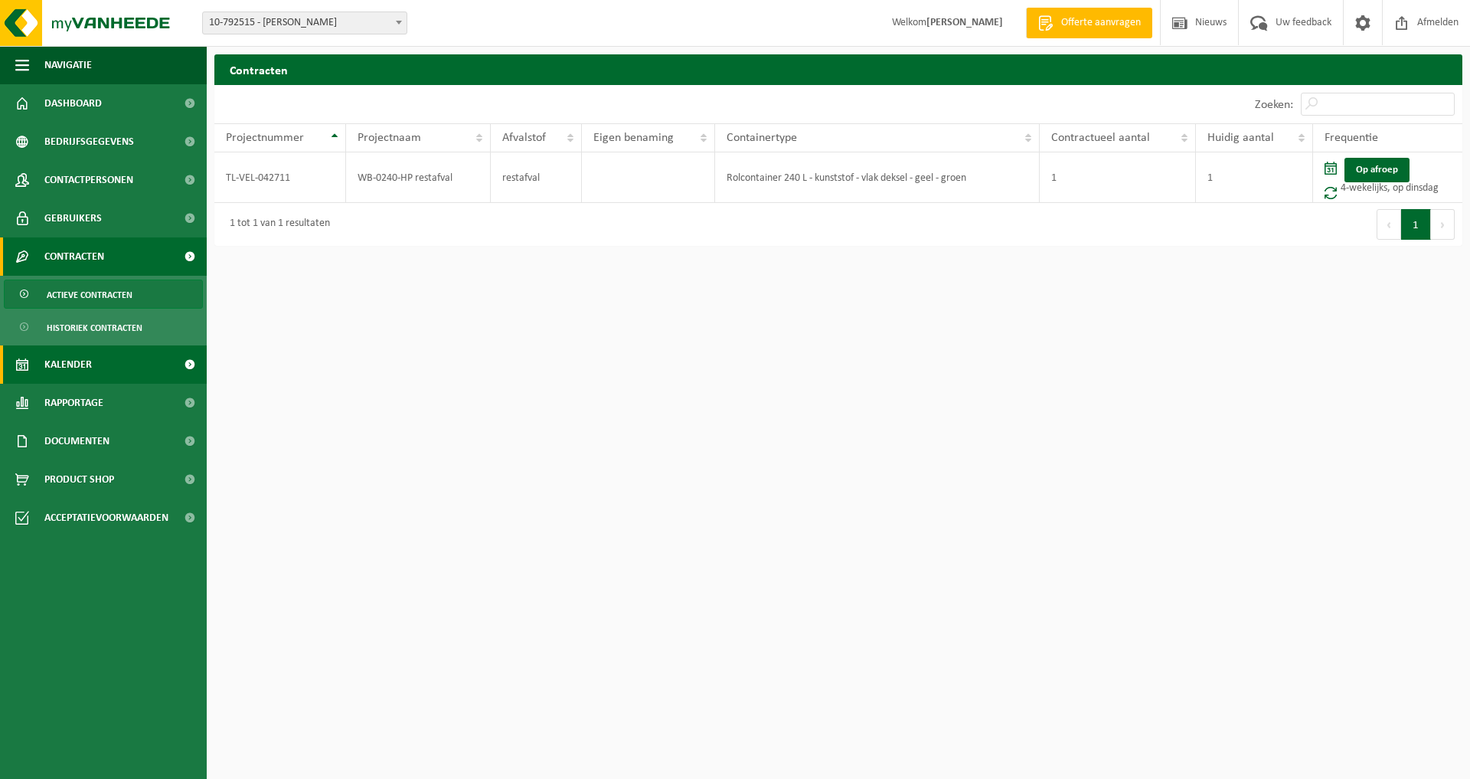
click at [76, 358] on span "Kalender" at bounding box center [67, 364] width 47 height 38
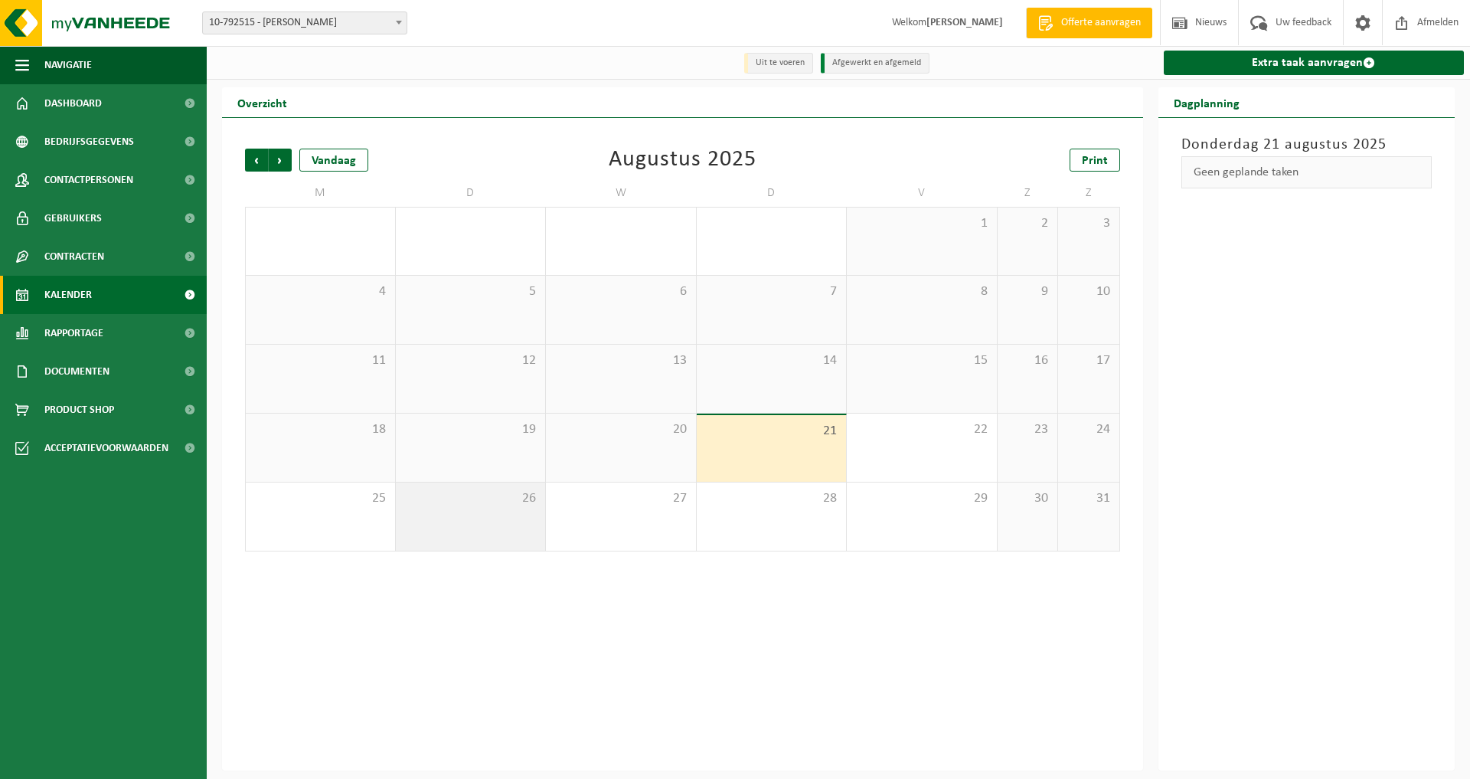
click at [517, 503] on span "26" at bounding box center [470, 498] width 135 height 17
